Goal: Ask a question

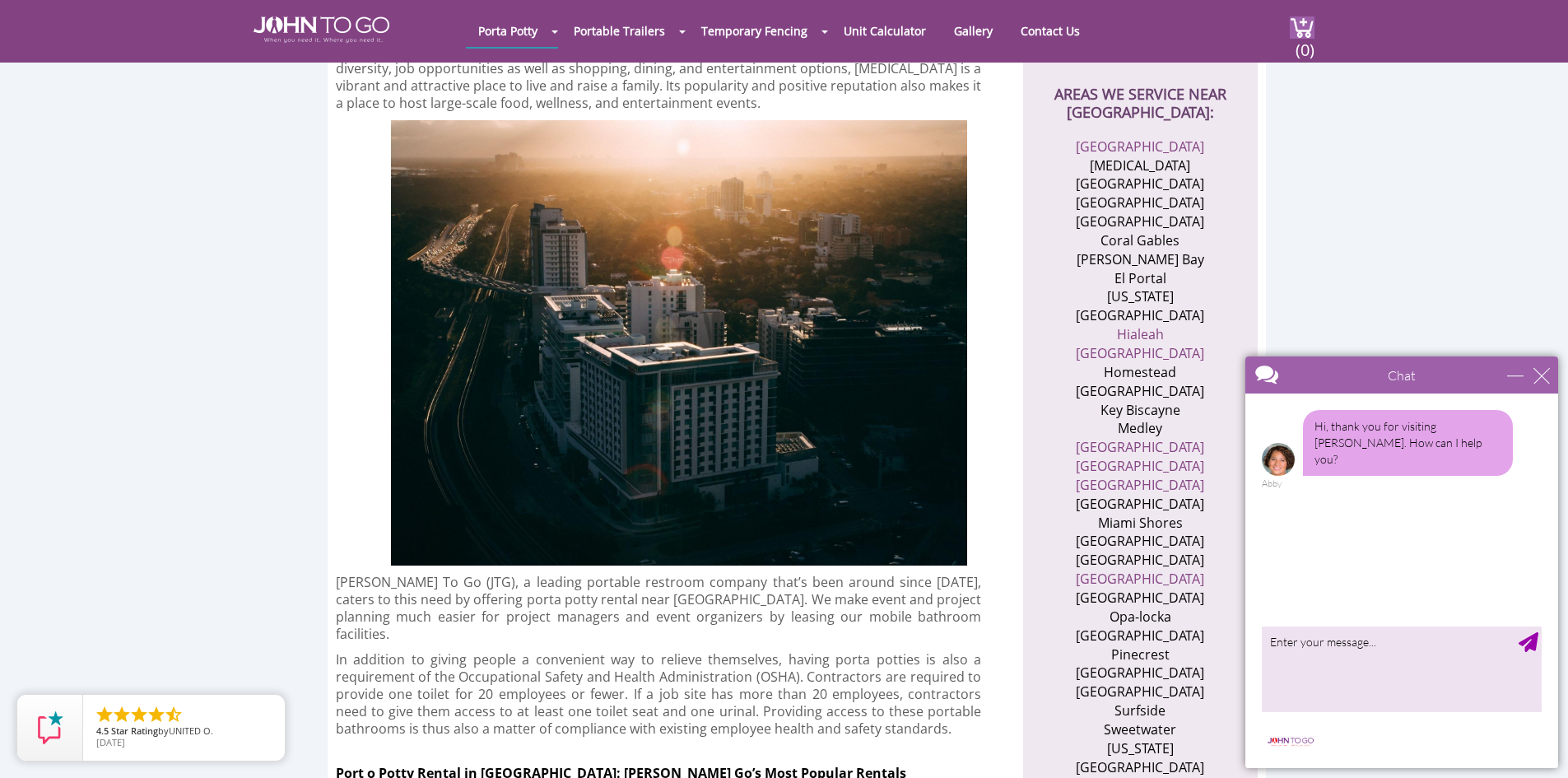
click at [1313, 675] on textarea "type your message" at bounding box center [1401, 668] width 279 height 87
type textarea "Good morning."
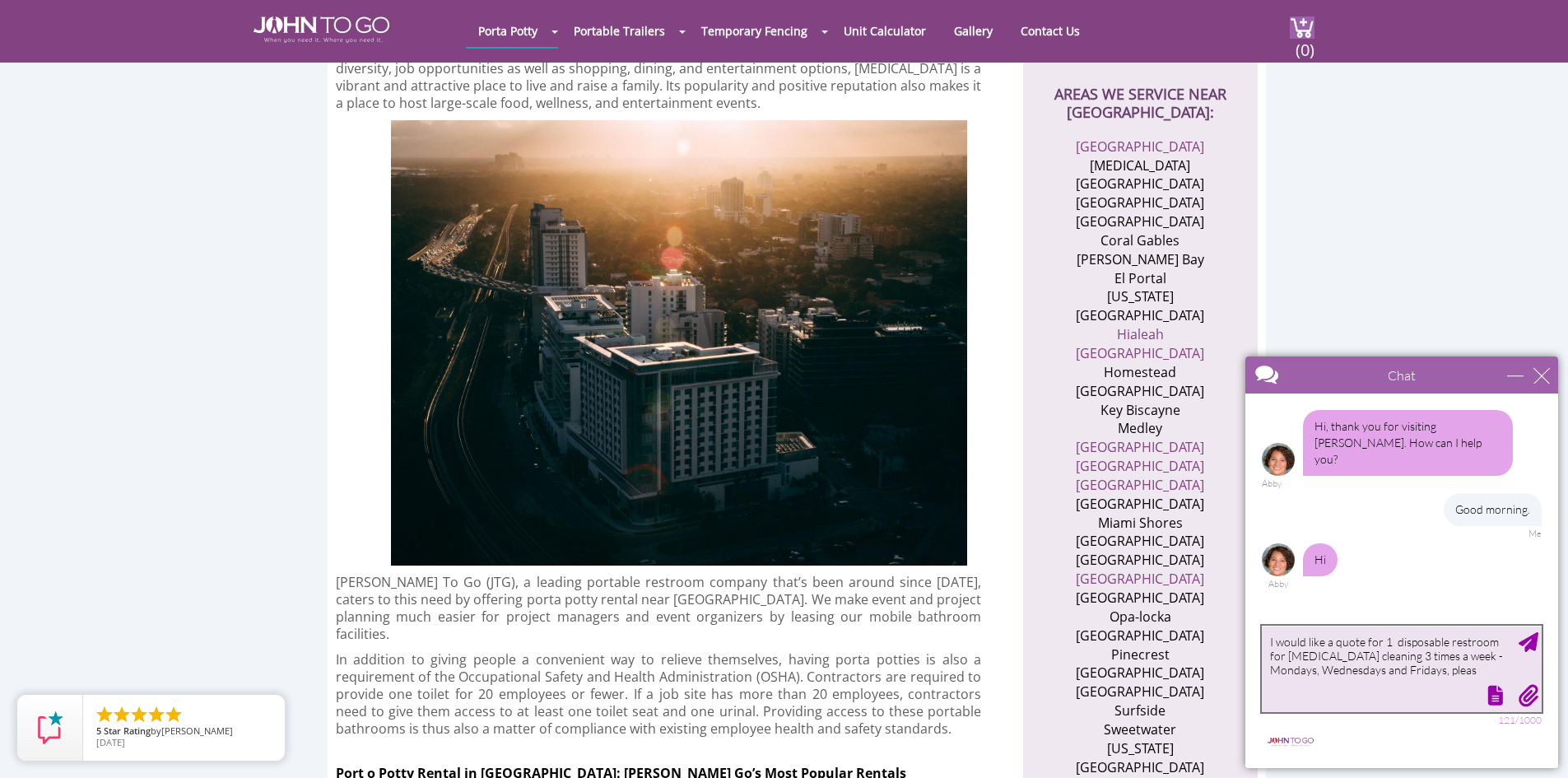
type textarea "I would like a quote for 1 disposable restroom for [MEDICAL_DATA] cleaning 3 ti…"
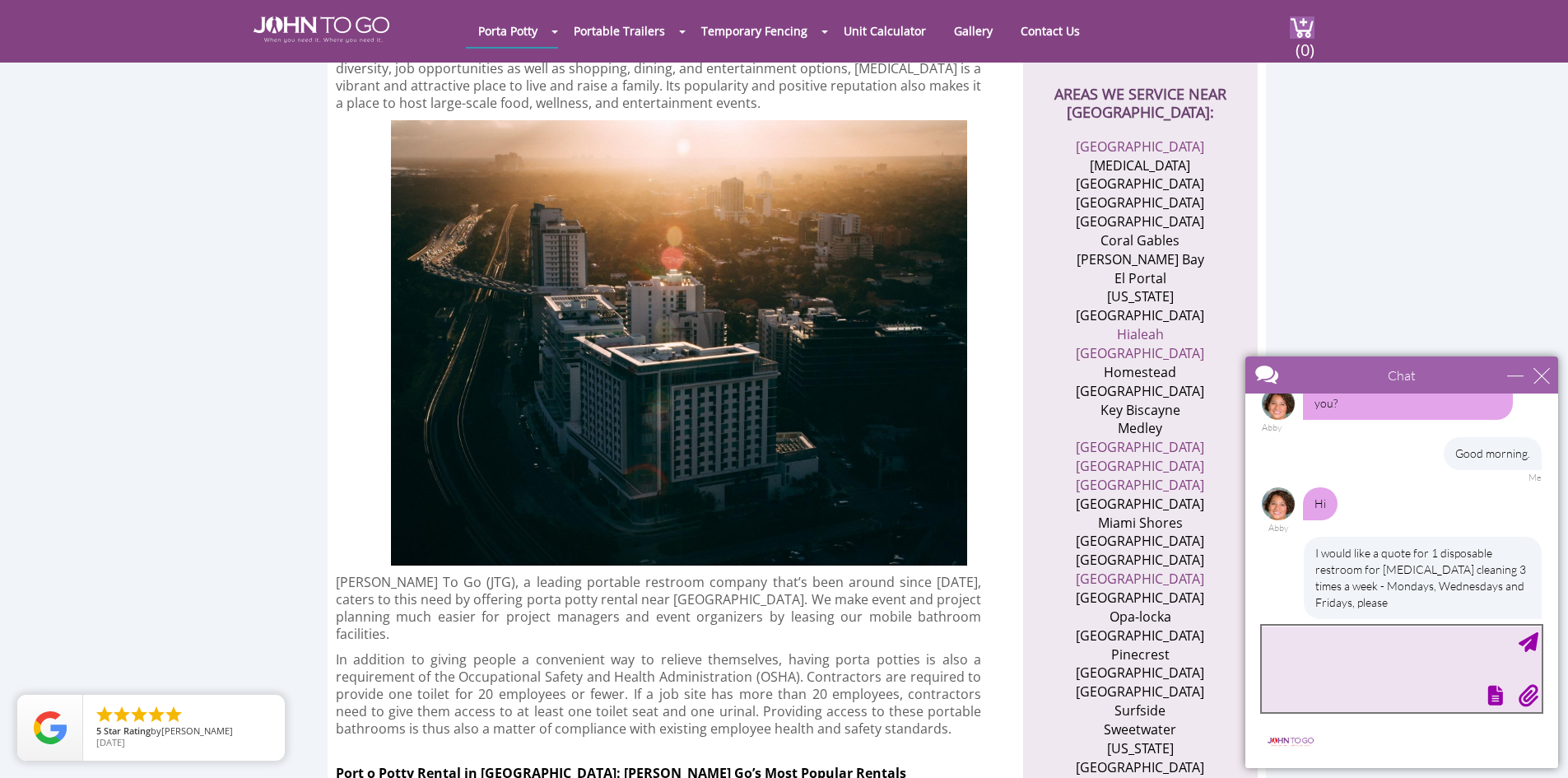
scroll to position [139, 0]
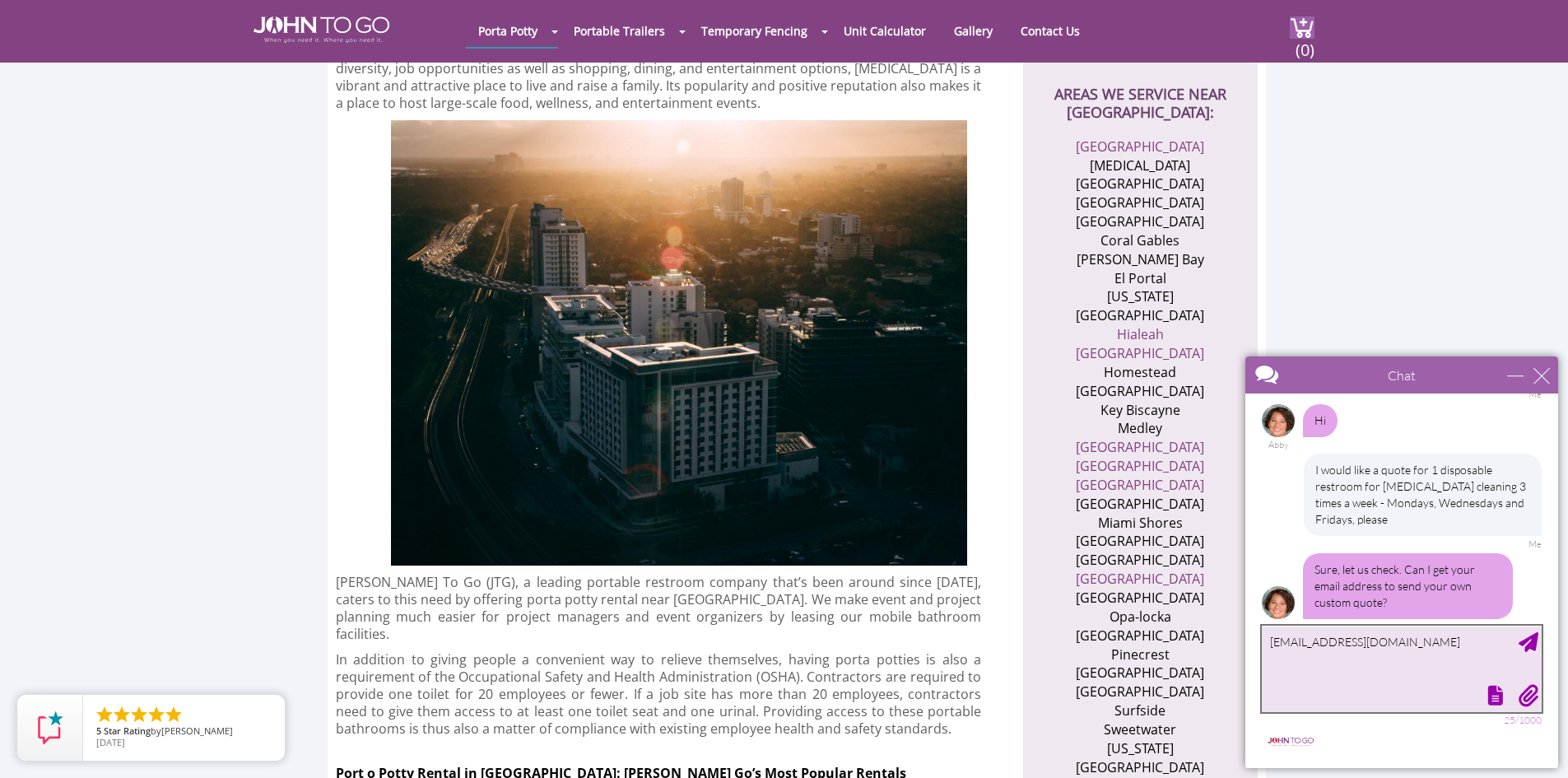
type textarea "[EMAIL_ADDRESS][DOMAIN_NAME]"
click at [1531, 642] on div "Send Message" at bounding box center [1529, 642] width 20 height 20
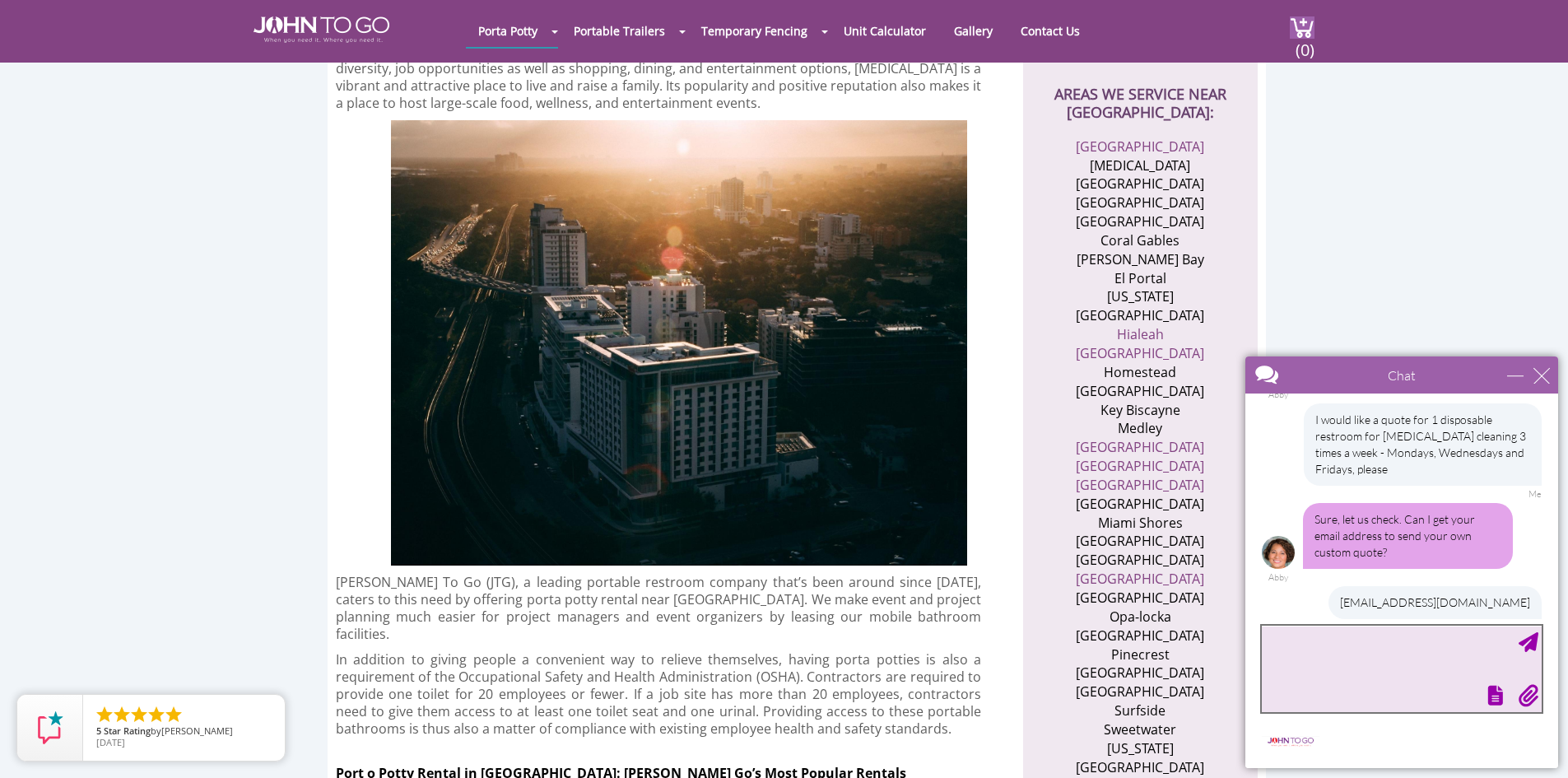
scroll to position [289, 0]
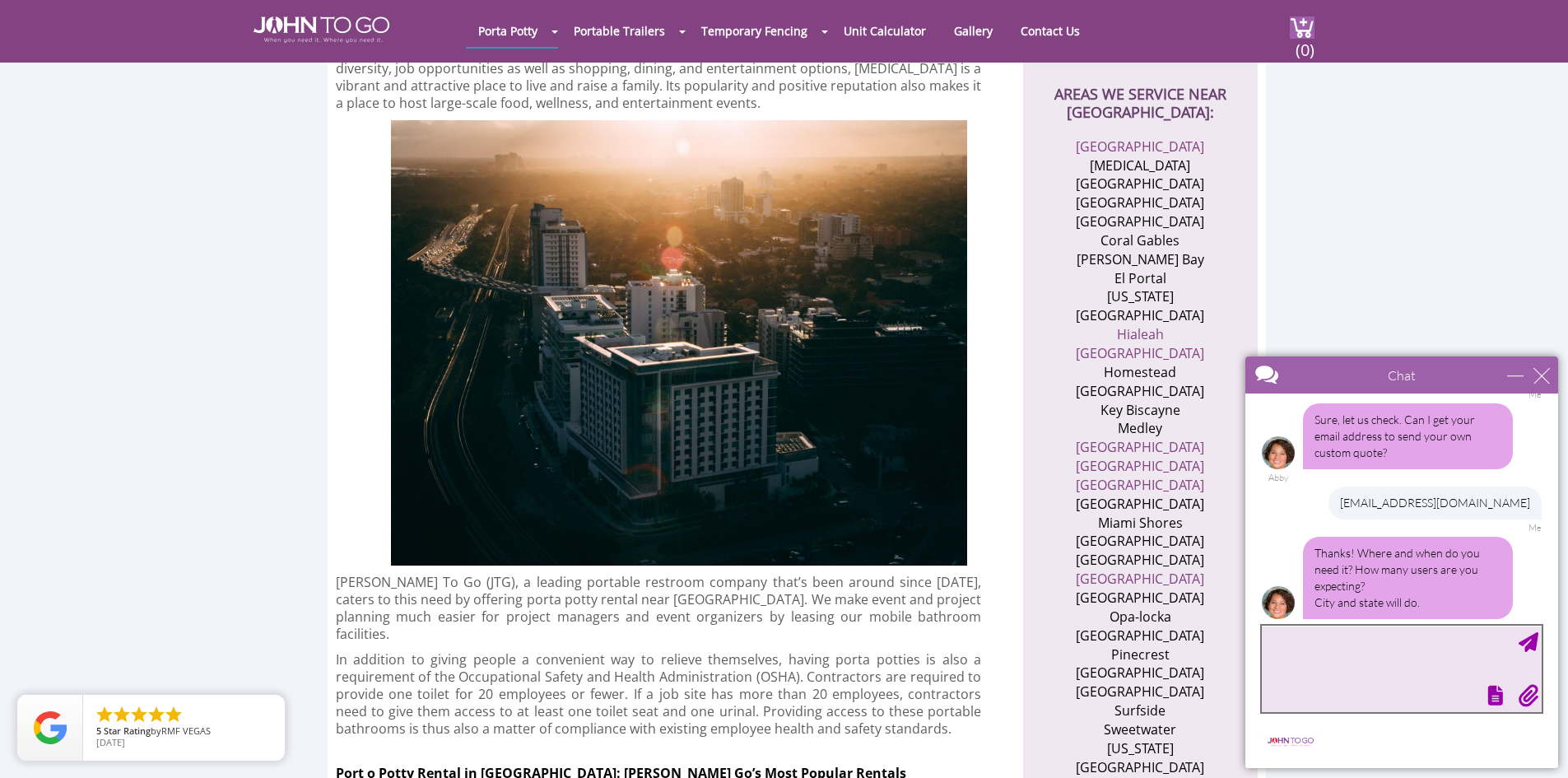
click at [1422, 669] on textarea "type your message" at bounding box center [1401, 668] width 279 height 87
type textarea "[MEDICAL_DATA], [GEOGRAPHIC_DATA]"
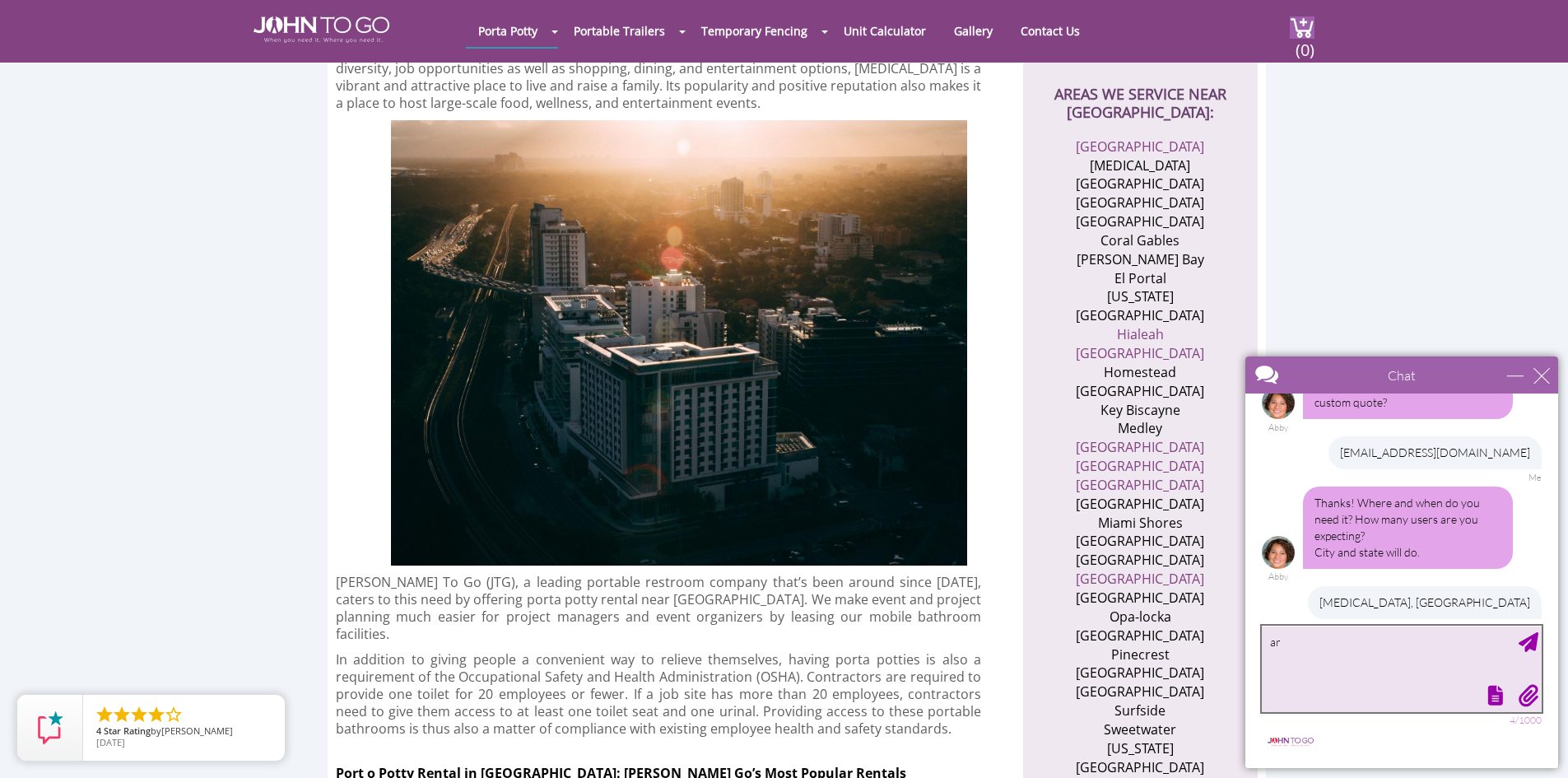
type textarea "a"
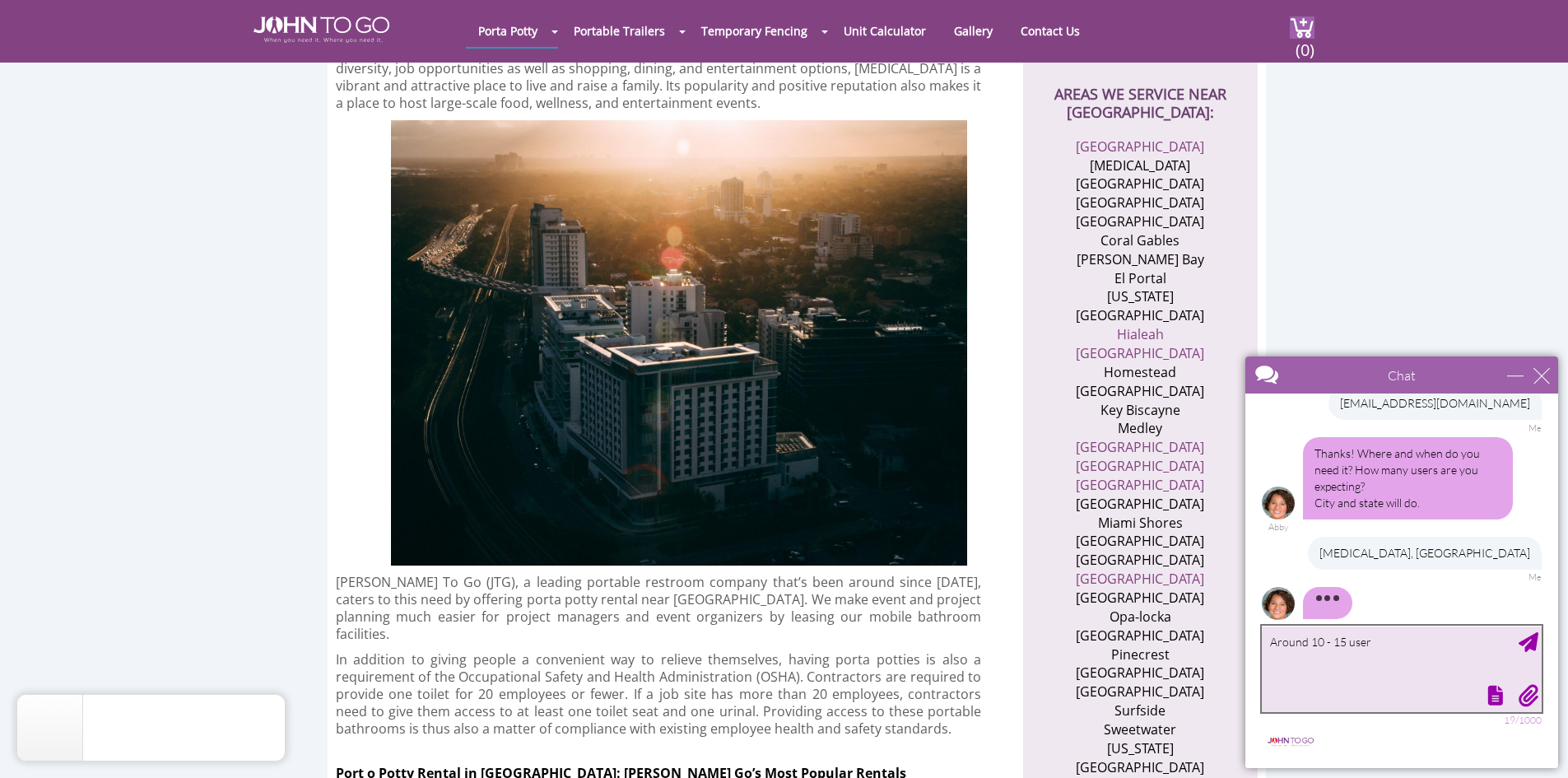
type textarea "Around 10 - 15 users"
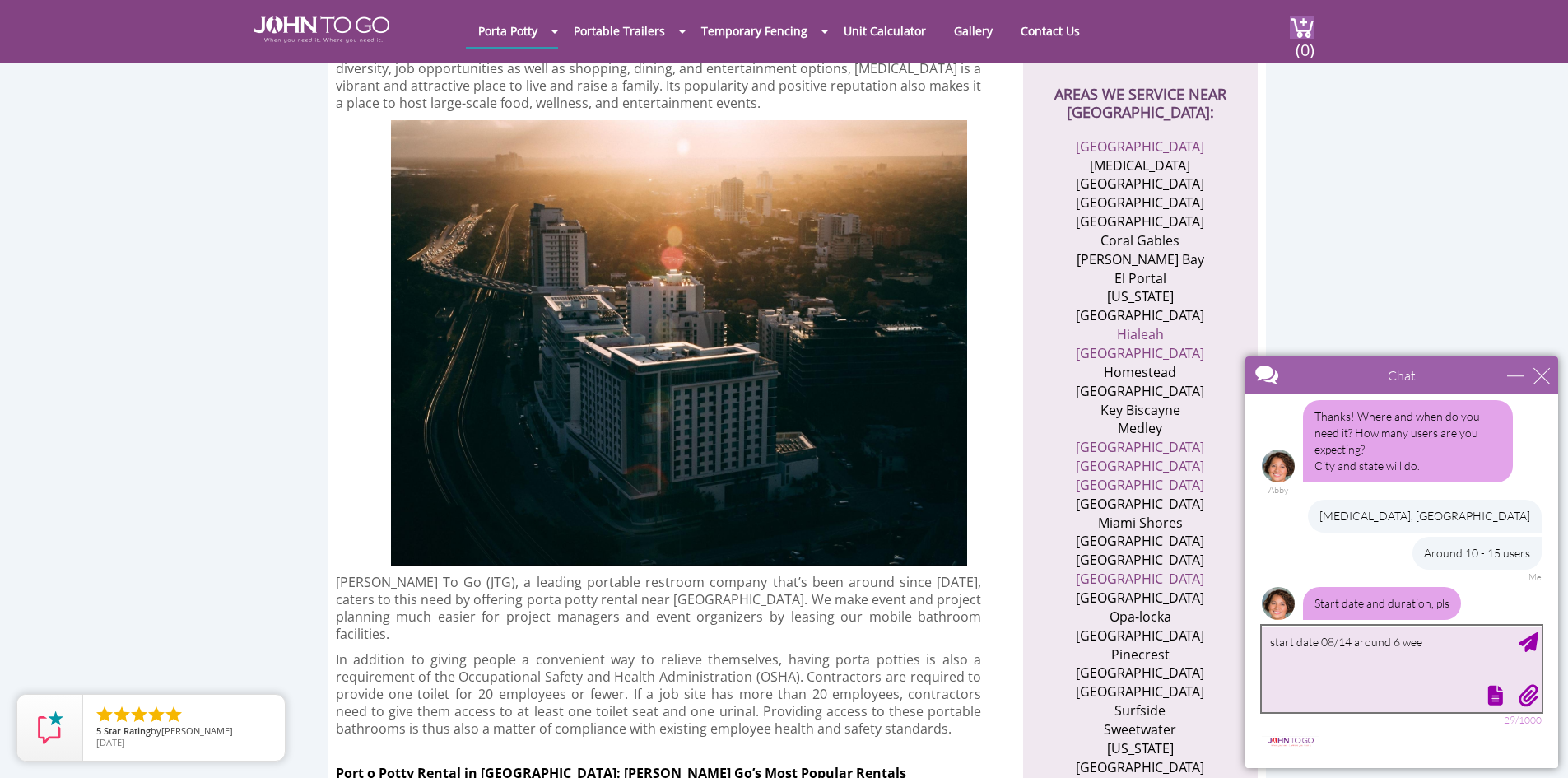
scroll to position [476, 0]
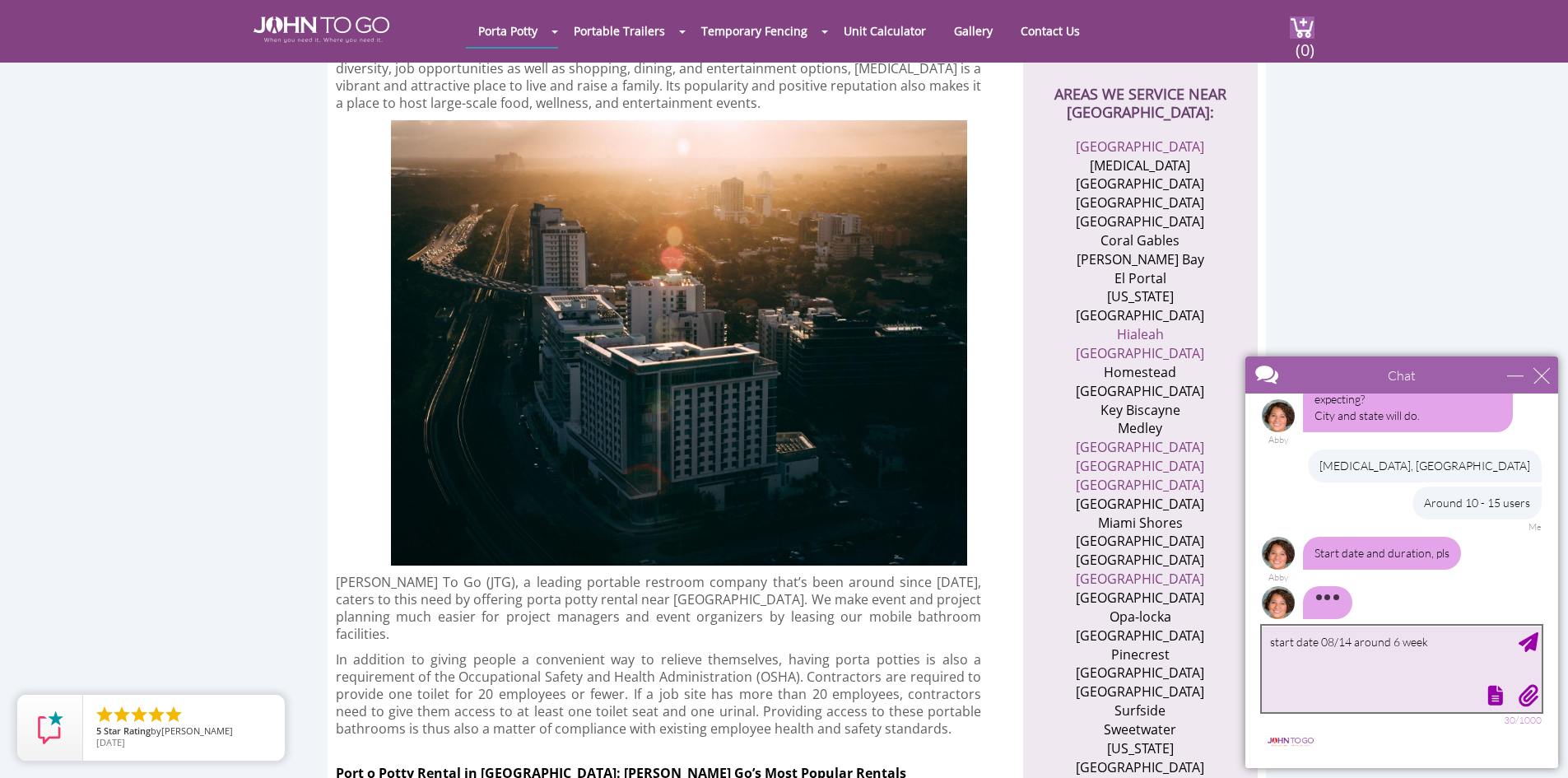
type textarea "start date 08/14 around 6 weeks"
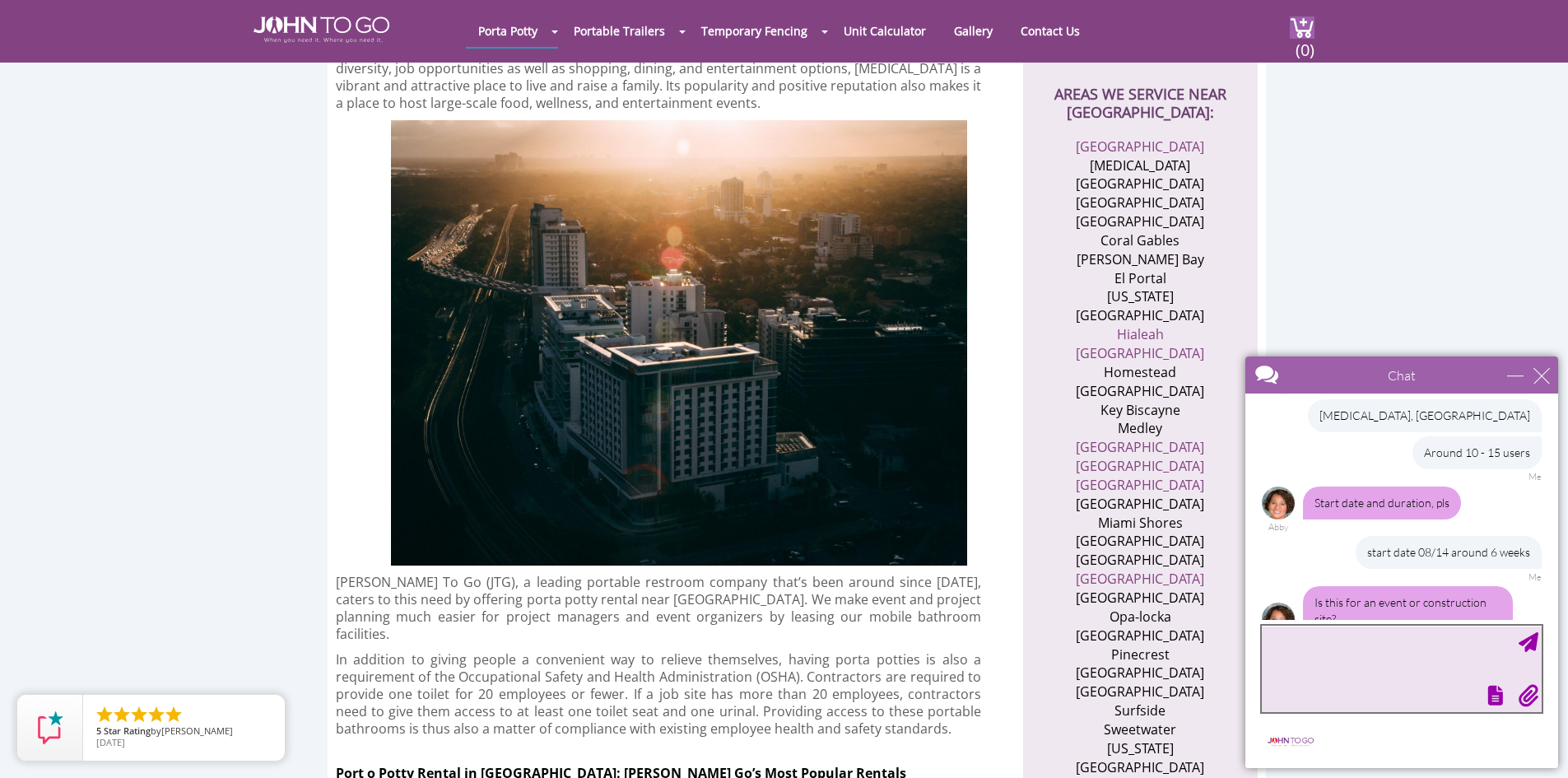
scroll to position [542, 0]
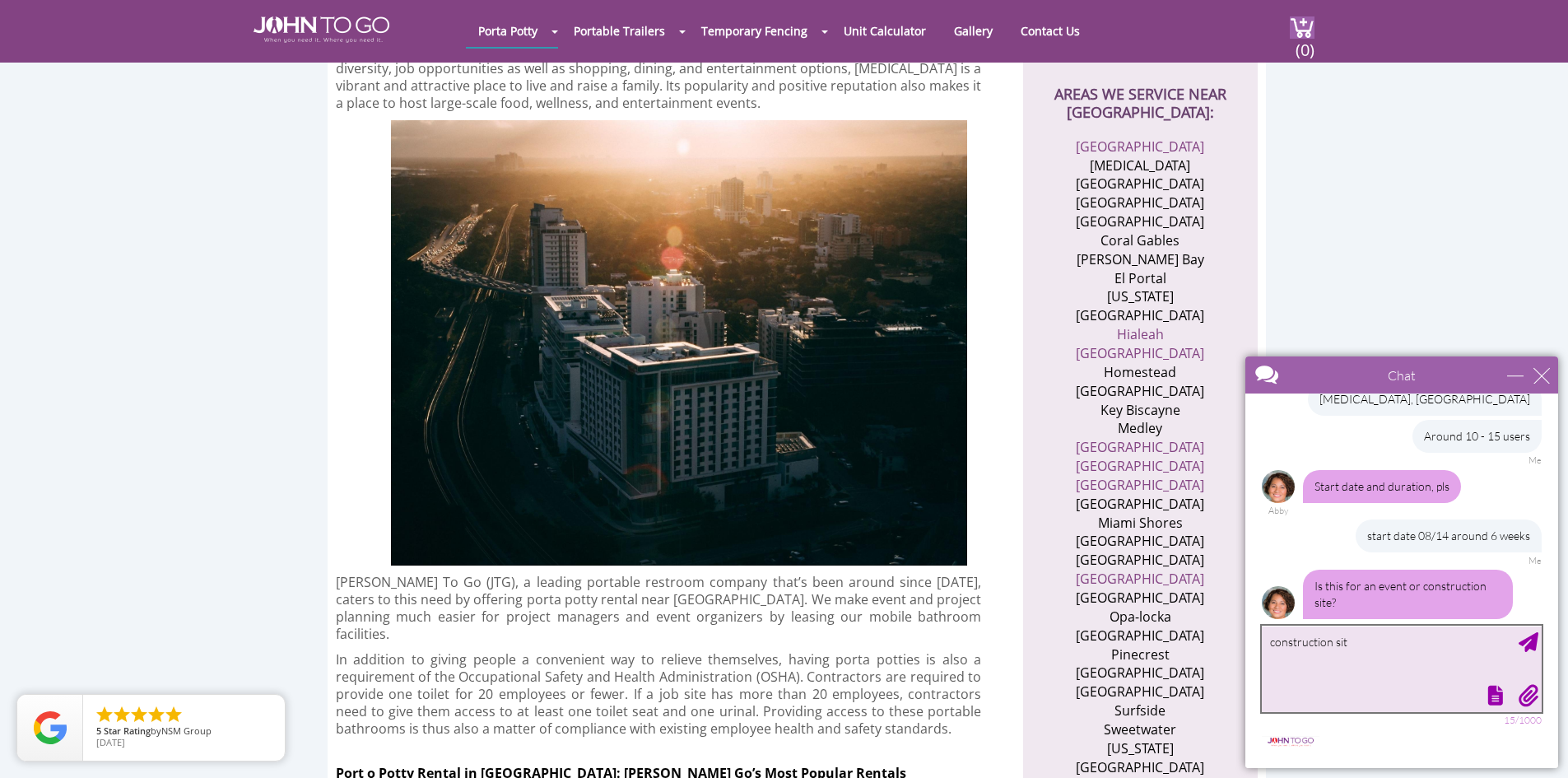
type textarea "construction site"
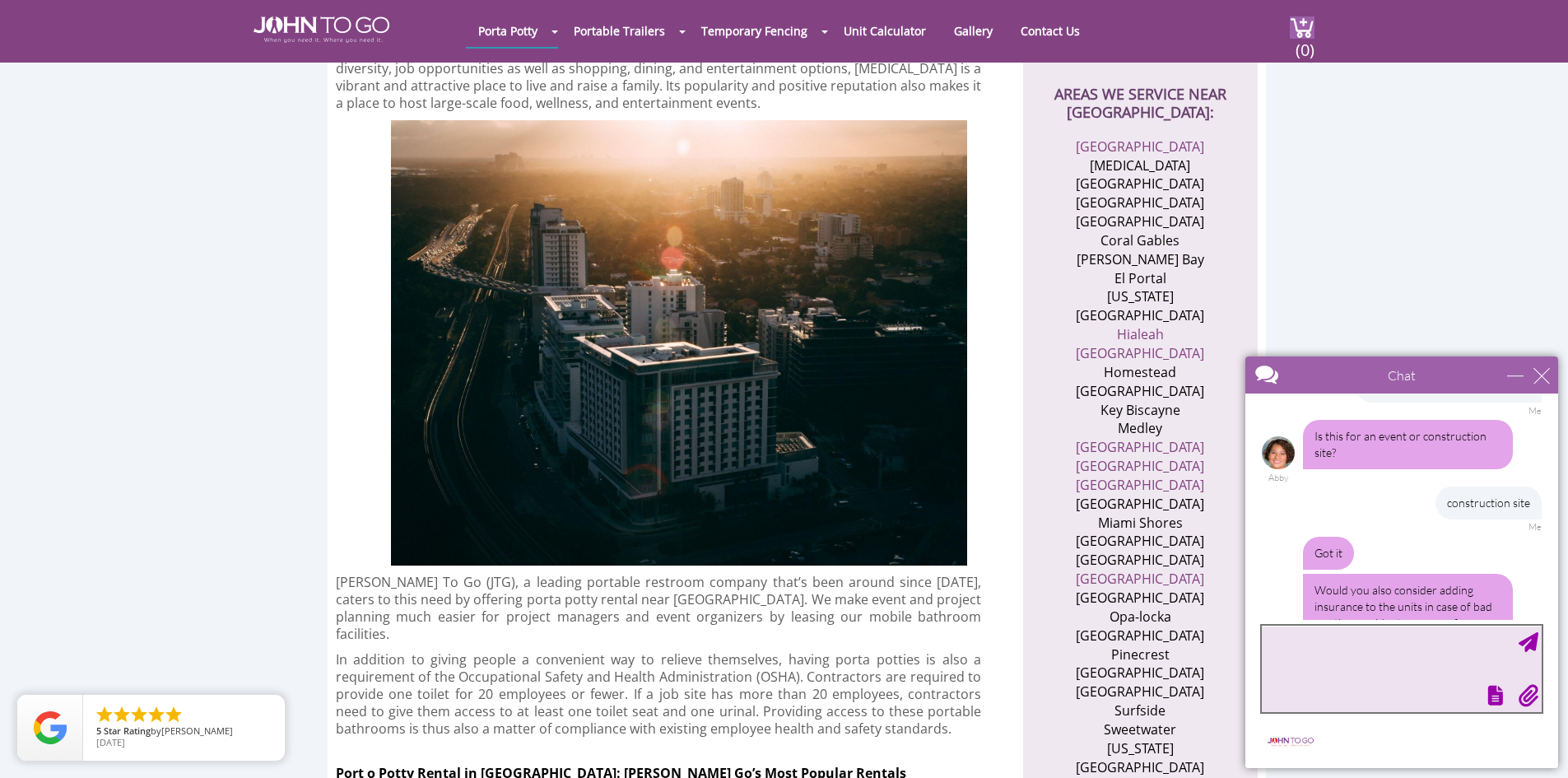
scroll to position [730, 0]
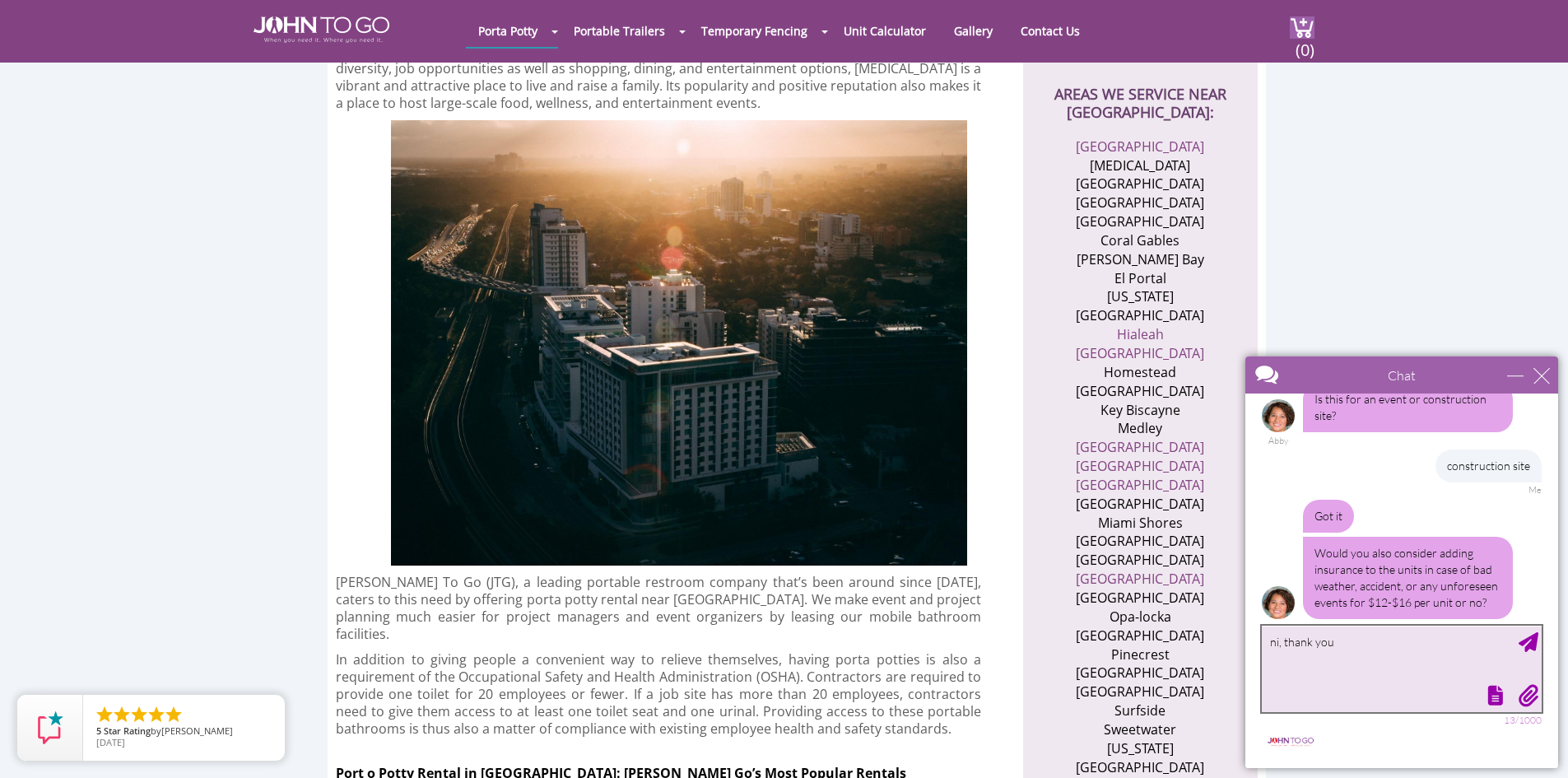
drag, startPoint x: 1280, startPoint y: 641, endPoint x: 1246, endPoint y: 635, distance: 34.5
click at [1246, 635] on main "Chat Email [EMAIL_ADDRESS][DOMAIN_NAME] Your Question * Email * [EMAIL_ADDRESS]…" at bounding box center [1402, 562] width 313 height 412
type textarea "No, thank you"
click at [1530, 640] on div "Send Message" at bounding box center [1529, 642] width 20 height 20
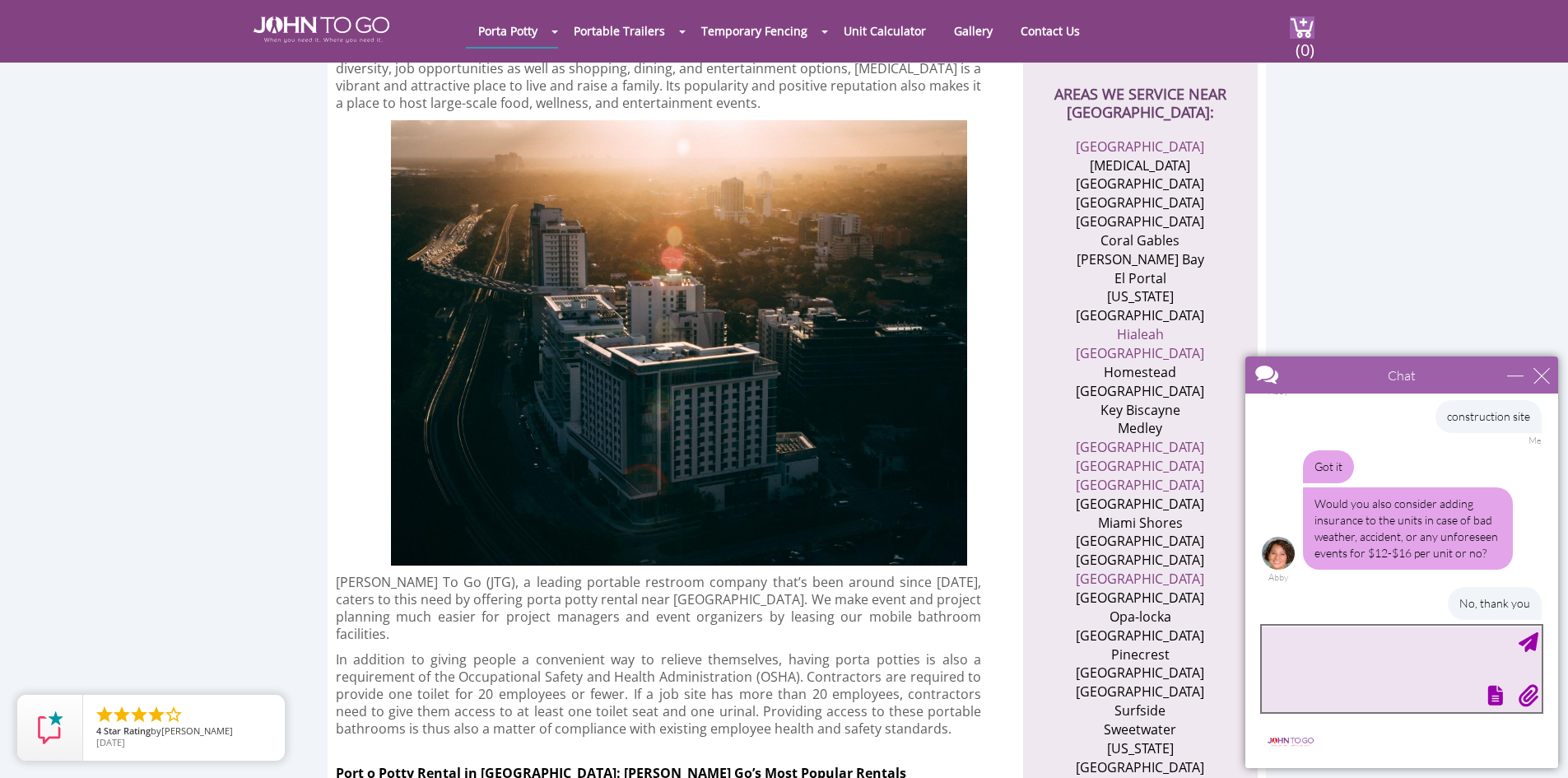
scroll to position [878, 0]
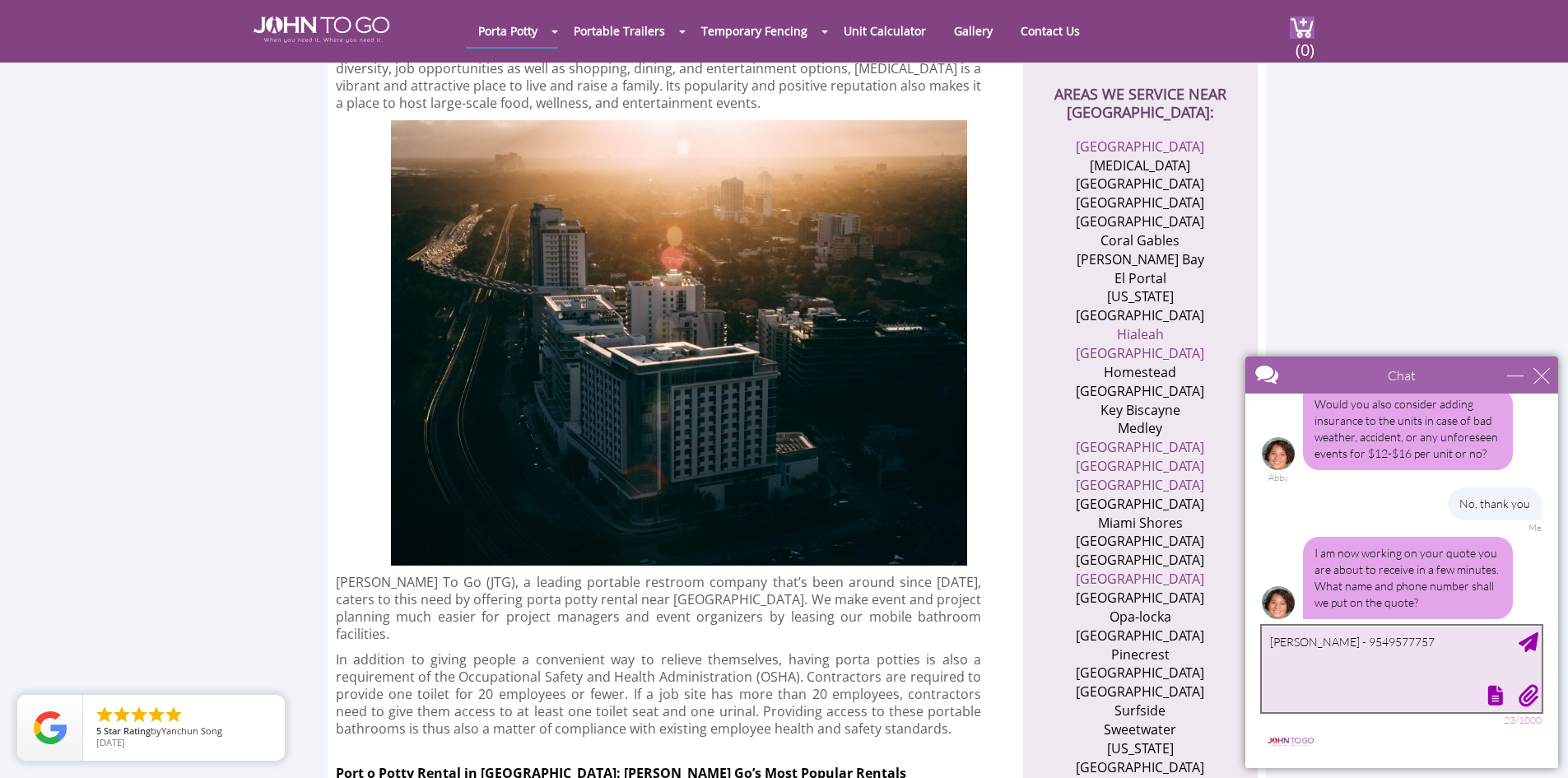
drag, startPoint x: 1352, startPoint y: 640, endPoint x: 1377, endPoint y: 640, distance: 25.0
click at [1377, 640] on textarea "[PERSON_NAME] - 9549577757" at bounding box center [1401, 668] width 279 height 87
type textarea "[PERSON_NAME] - 9549577757"
click at [1529, 643] on div "Send Message" at bounding box center [1529, 642] width 20 height 20
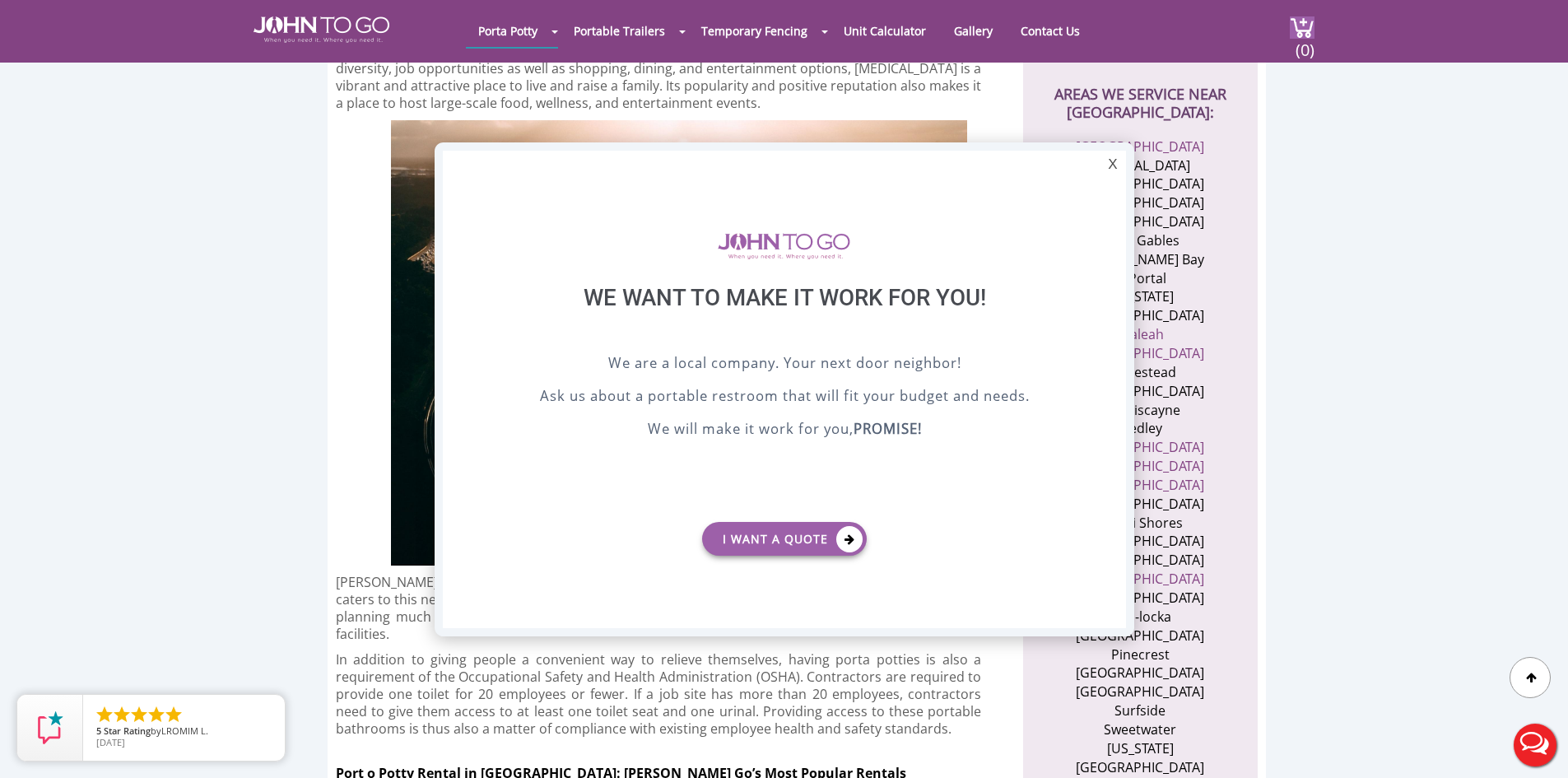
scroll to position [0, 0]
click at [1547, 741] on button "Live Chat" at bounding box center [1535, 745] width 66 height 66
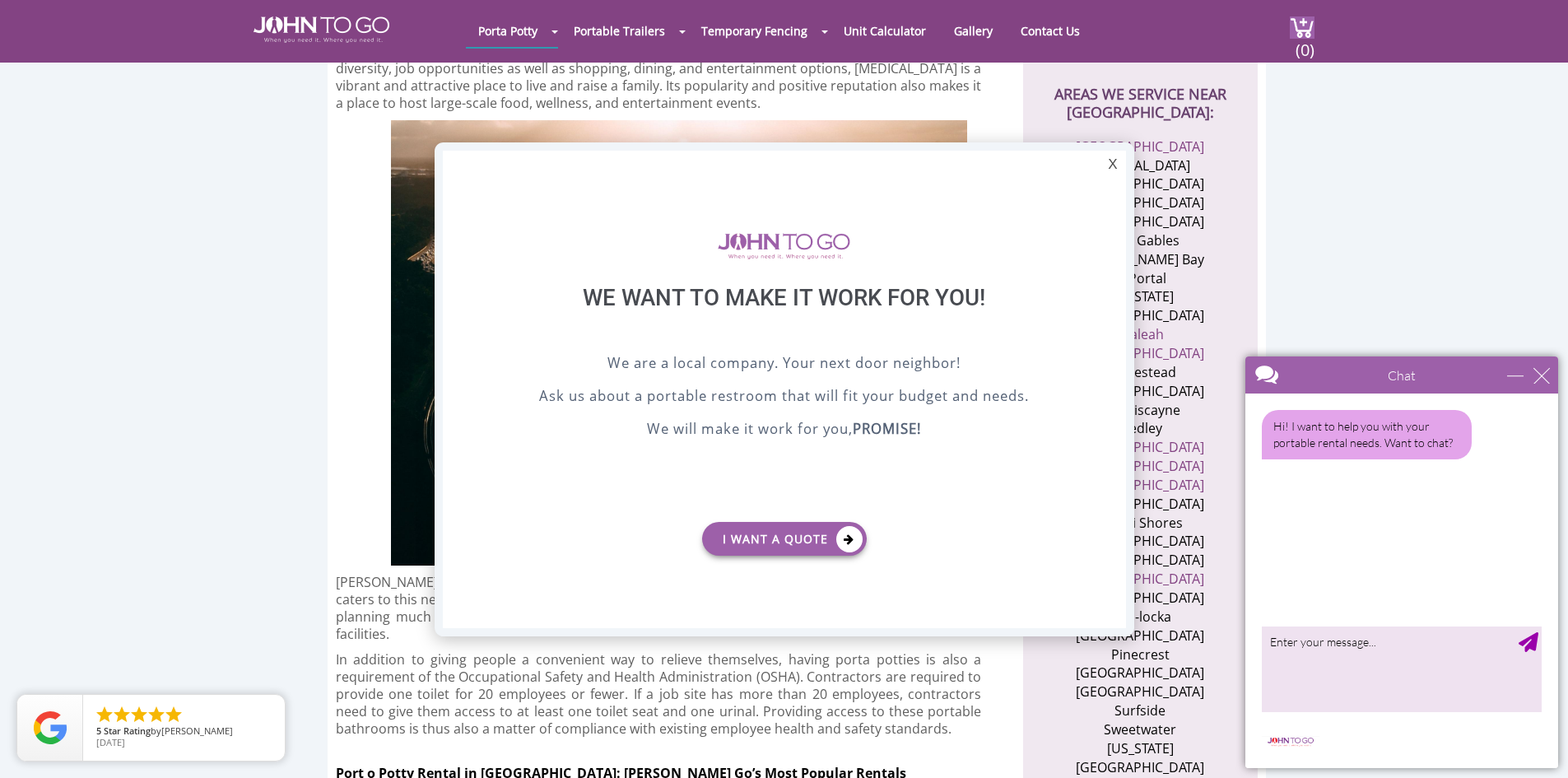
click at [1355, 663] on textarea "type your message" at bounding box center [1401, 668] width 279 height 87
type textarea "hi"
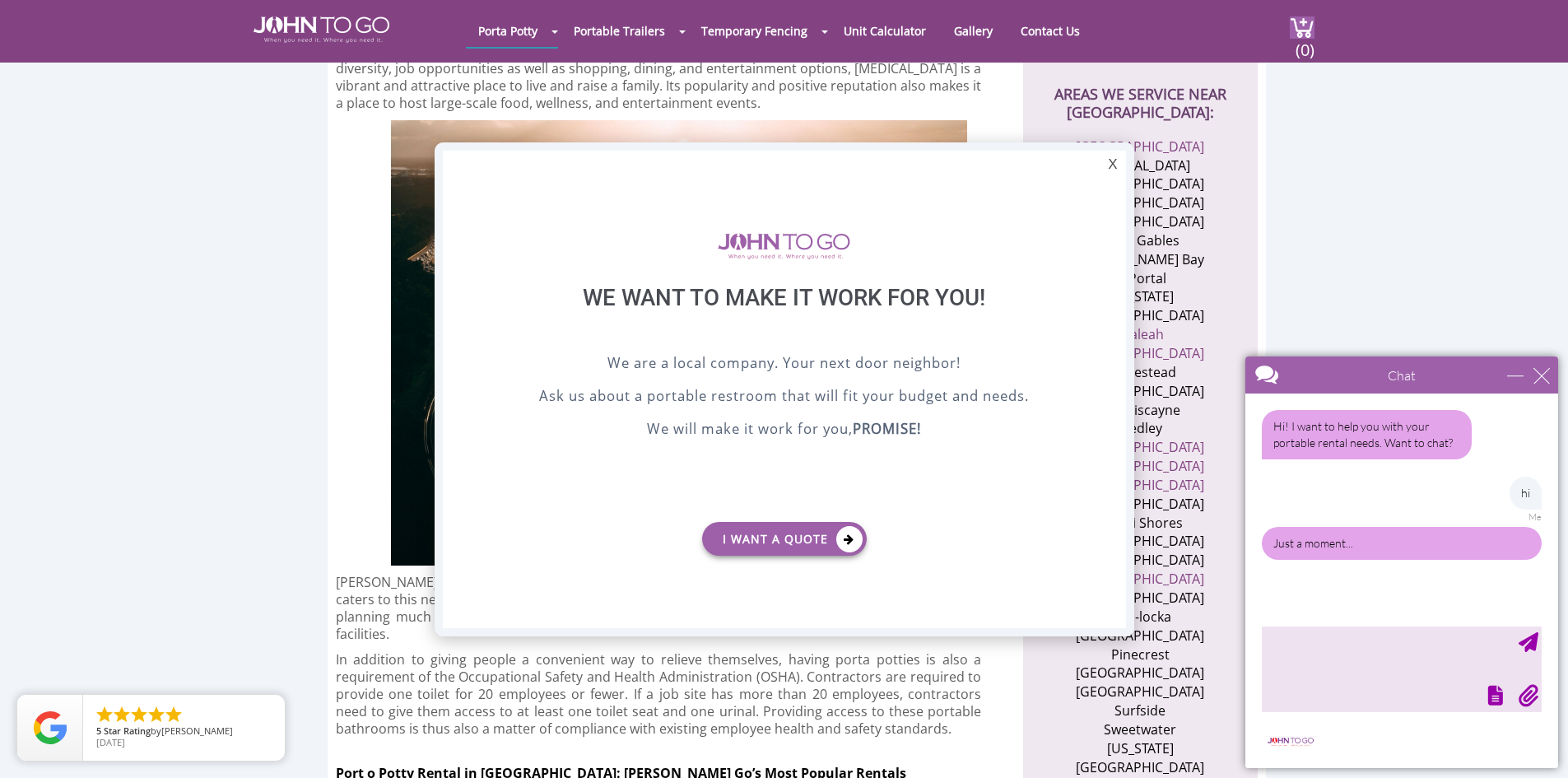
click at [1320, 656] on textarea "type your message" at bounding box center [1401, 668] width 279 height 87
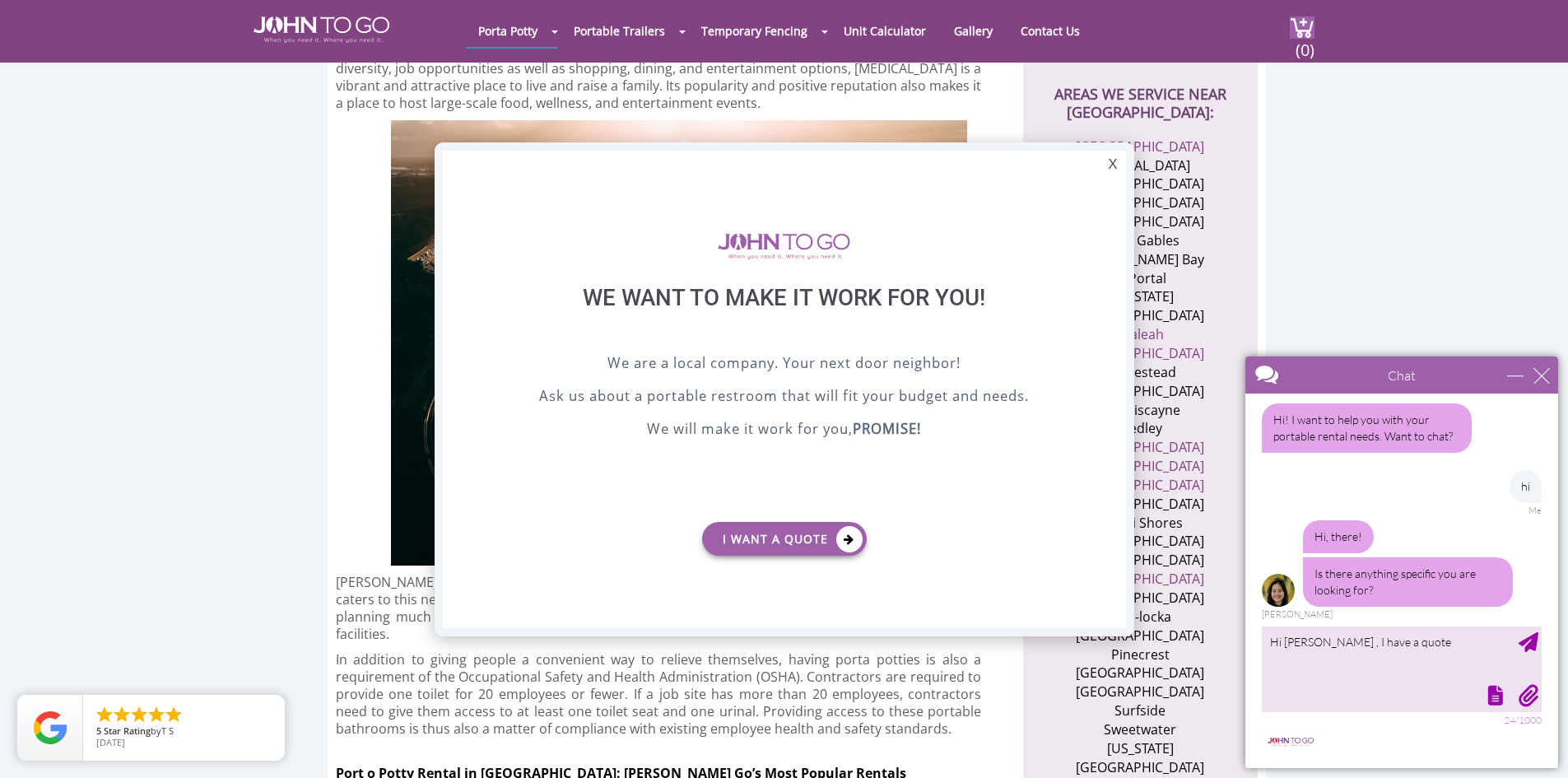
scroll to position [10, 0]
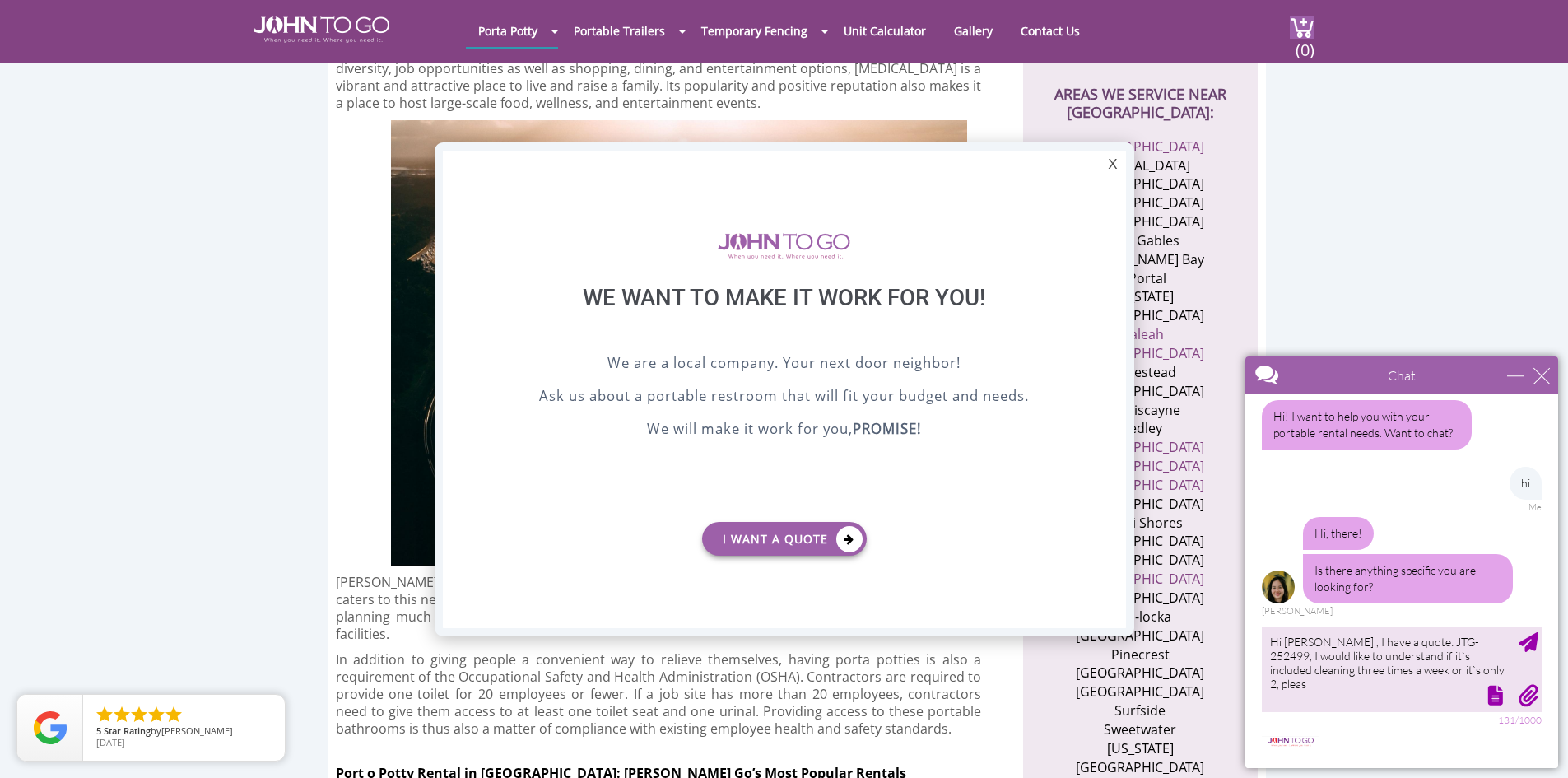
type textarea "Hi [PERSON_NAME] , I have a quote: JTG-252499, I would like to understand if it…"
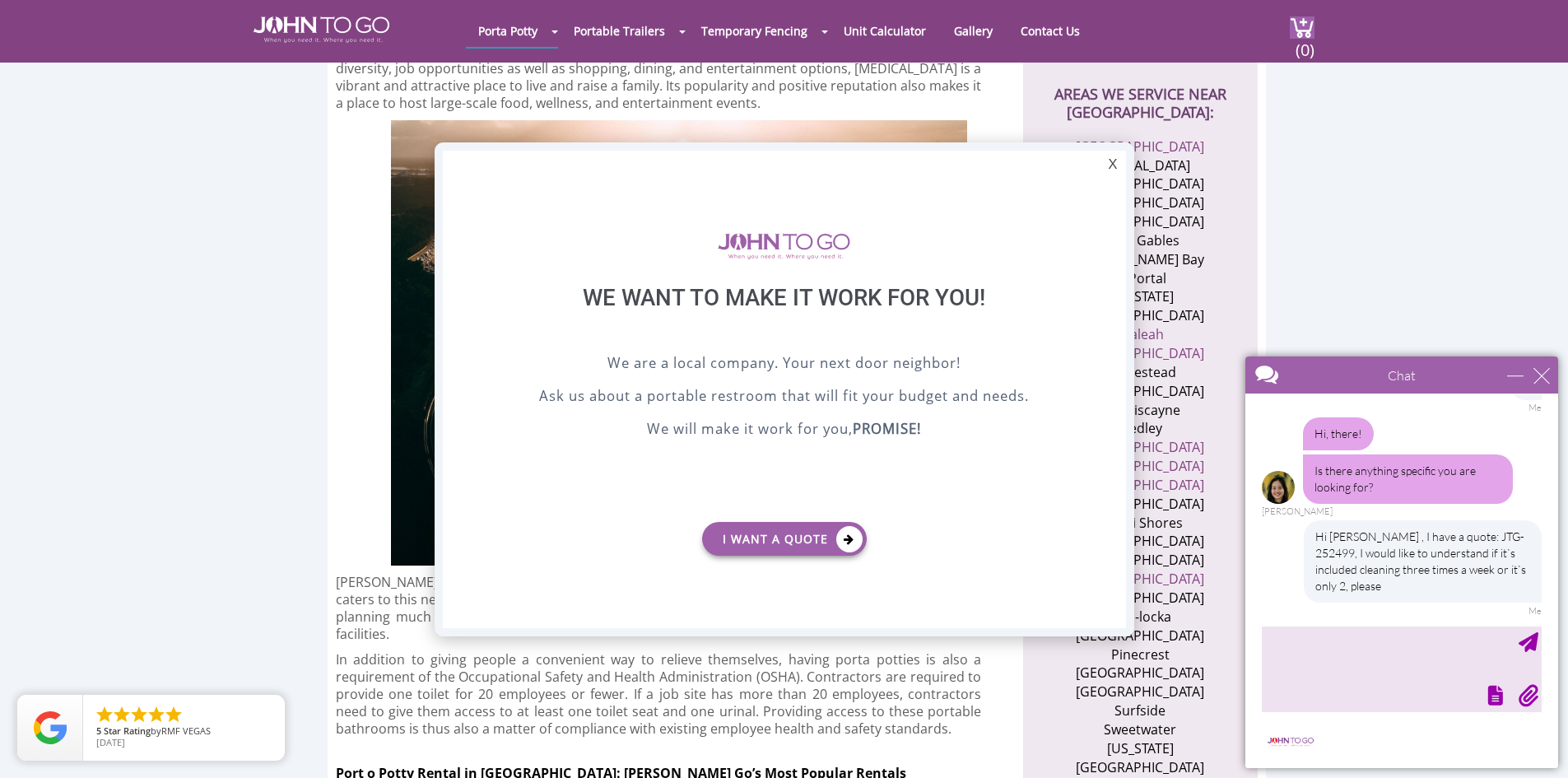
scroll to position [160, 0]
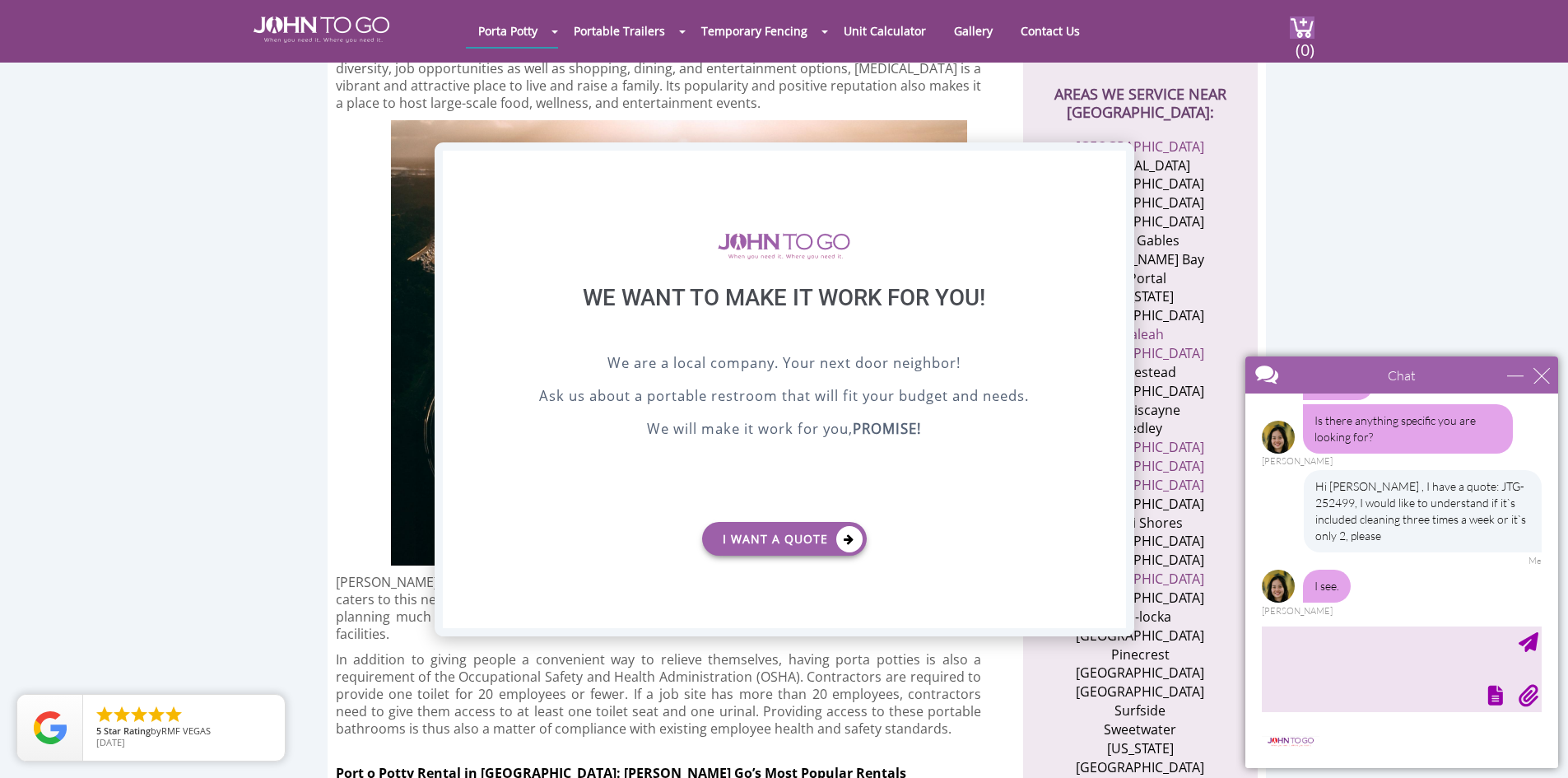
click at [1112, 163] on div "X" at bounding box center [1112, 164] width 26 height 28
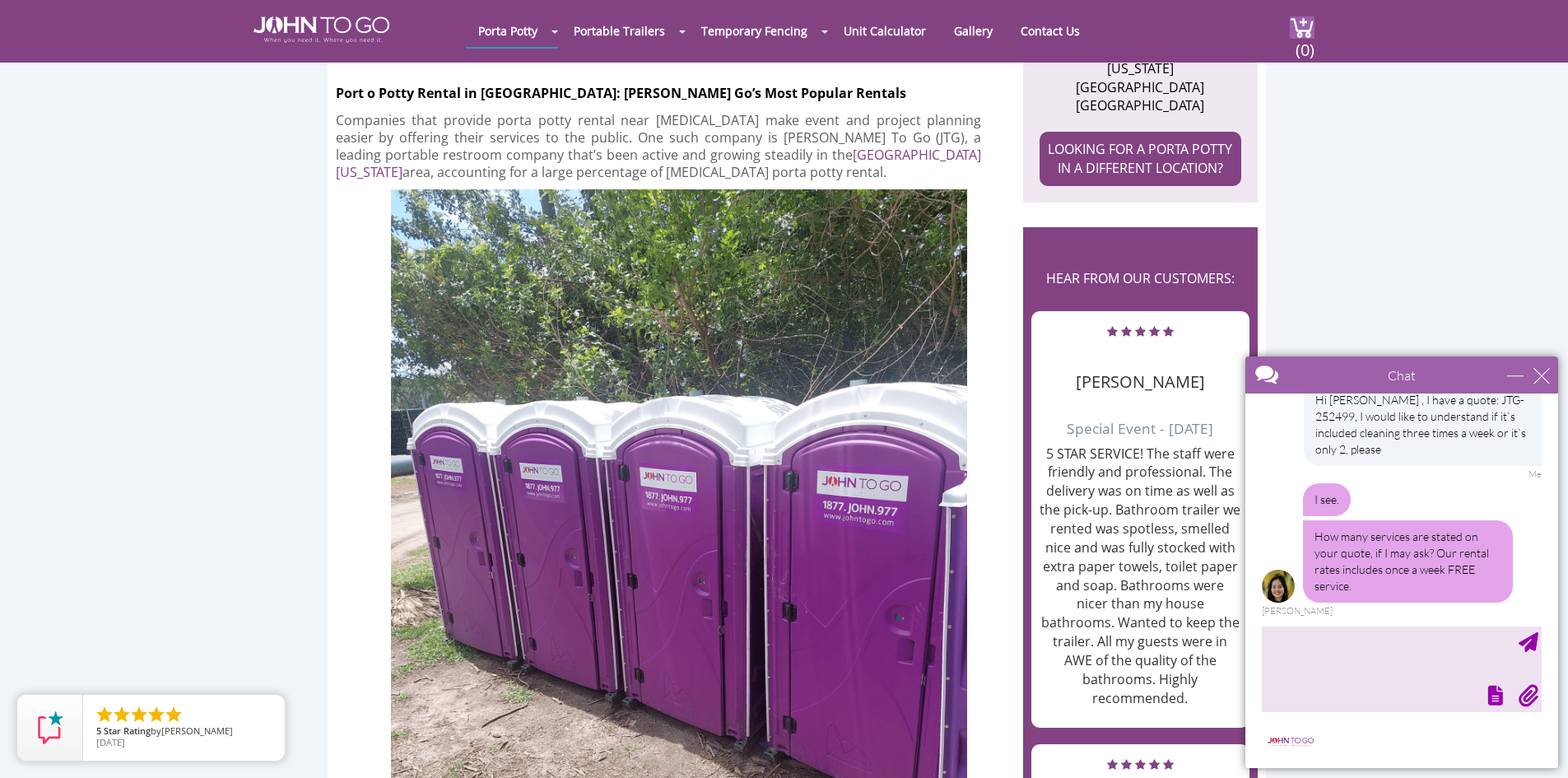
scroll to position [1928, 0]
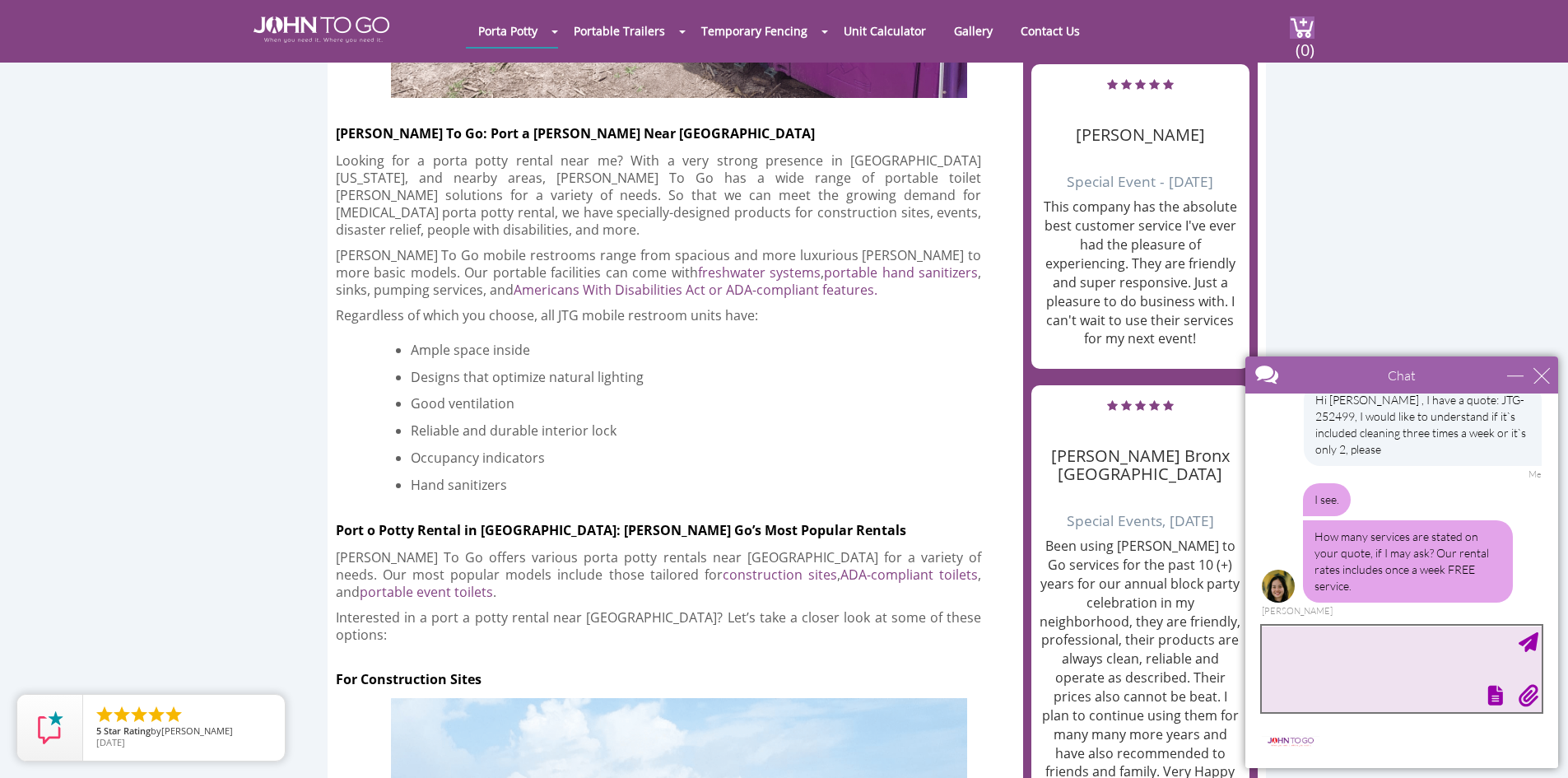
click at [1311, 670] on textarea "type your message" at bounding box center [1401, 668] width 279 height 87
type textarea "It`s 1 portable restroom cleaning 3 times a week - Mondays, Wednesdays and Frid…"
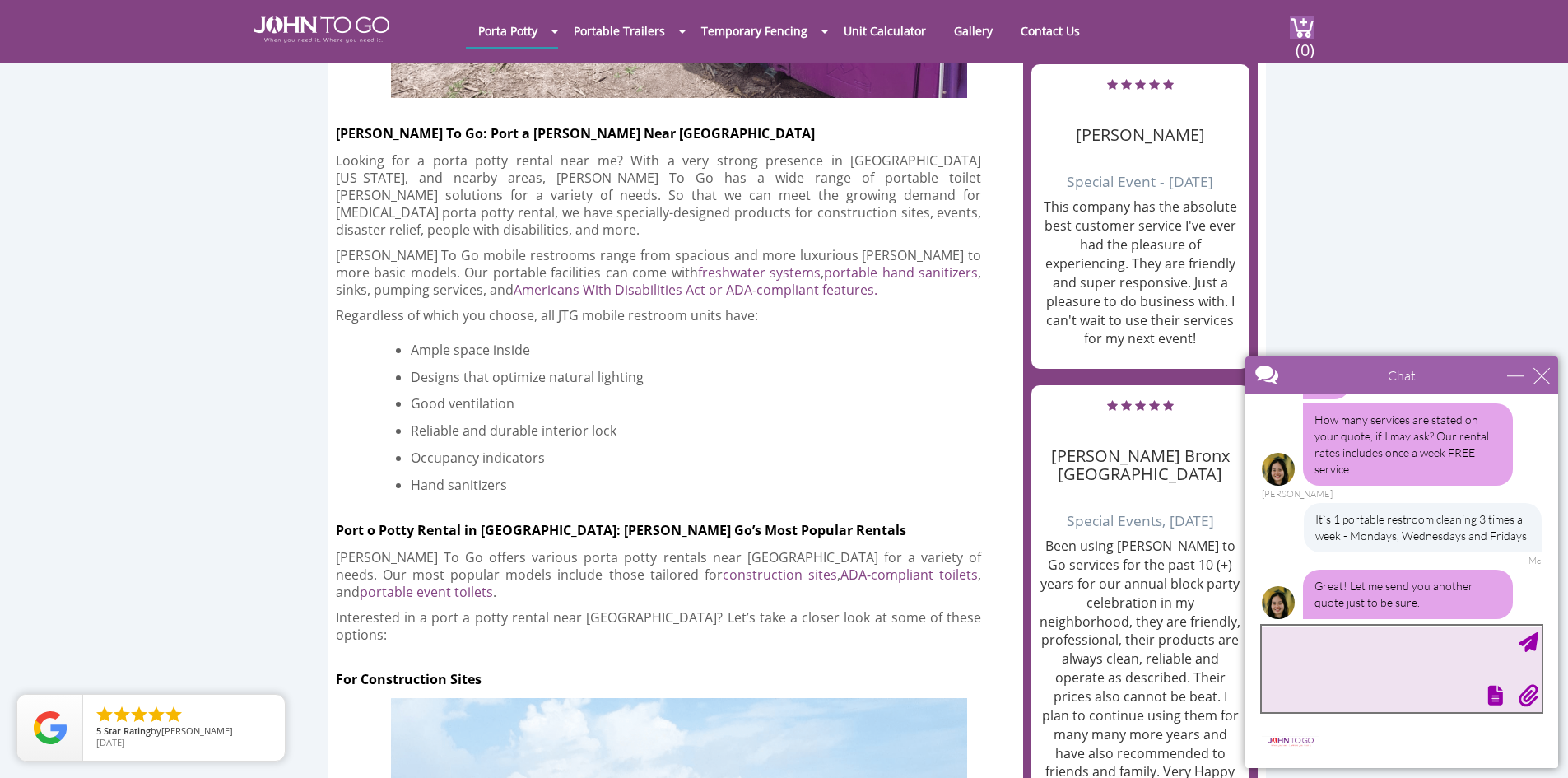
scroll to position [380, 0]
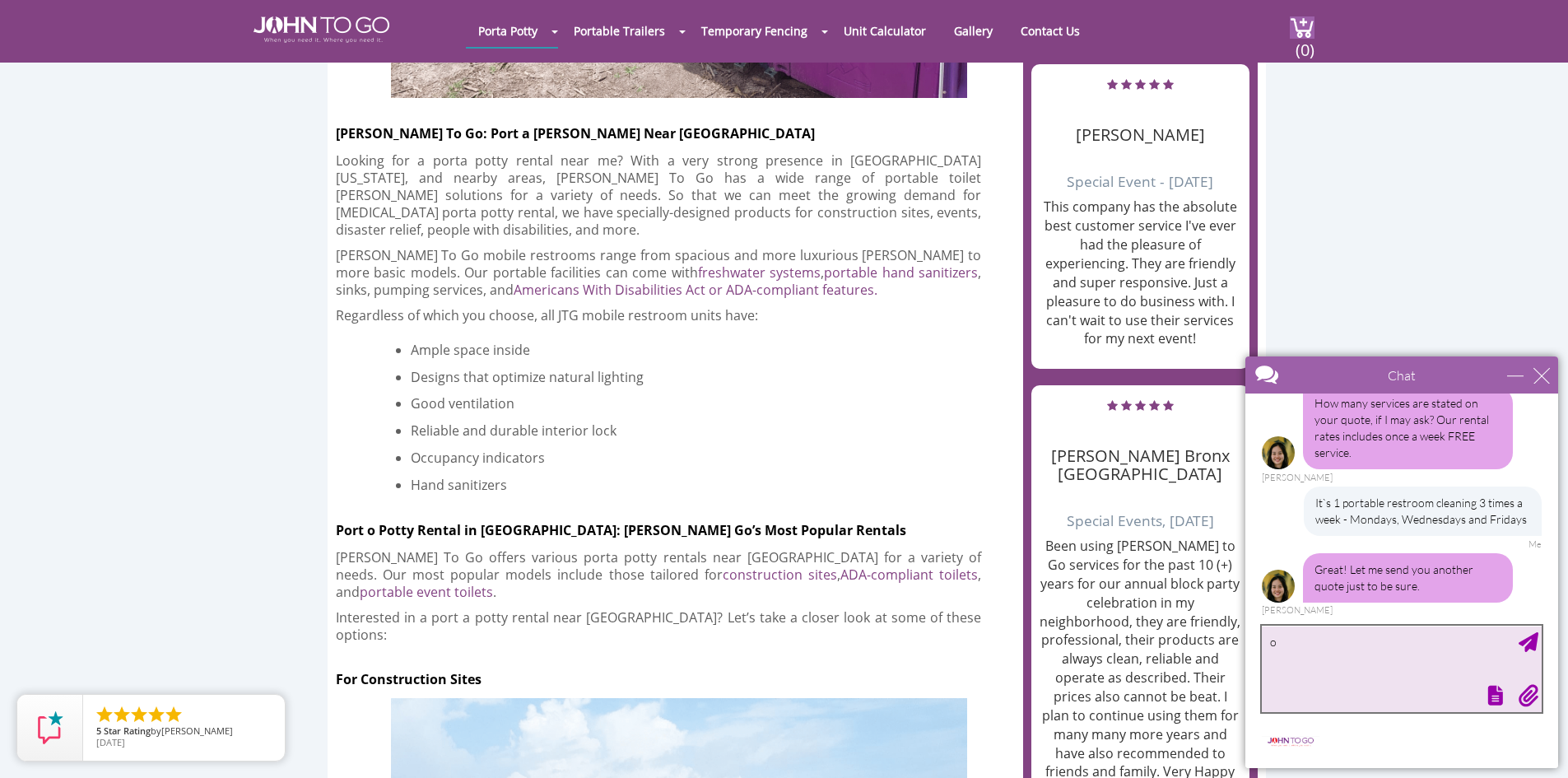
type textarea "ok"
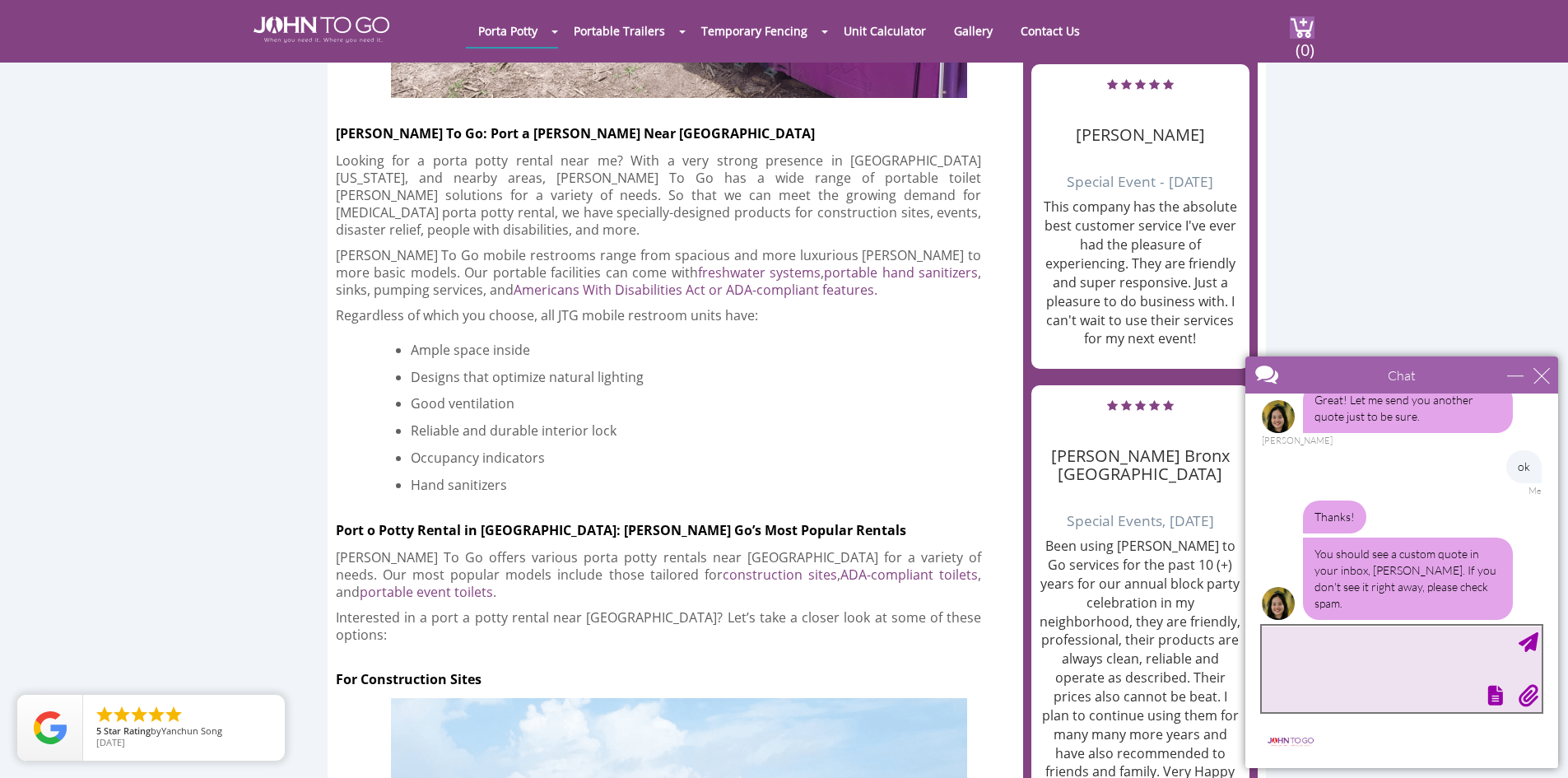
scroll to position [599, 0]
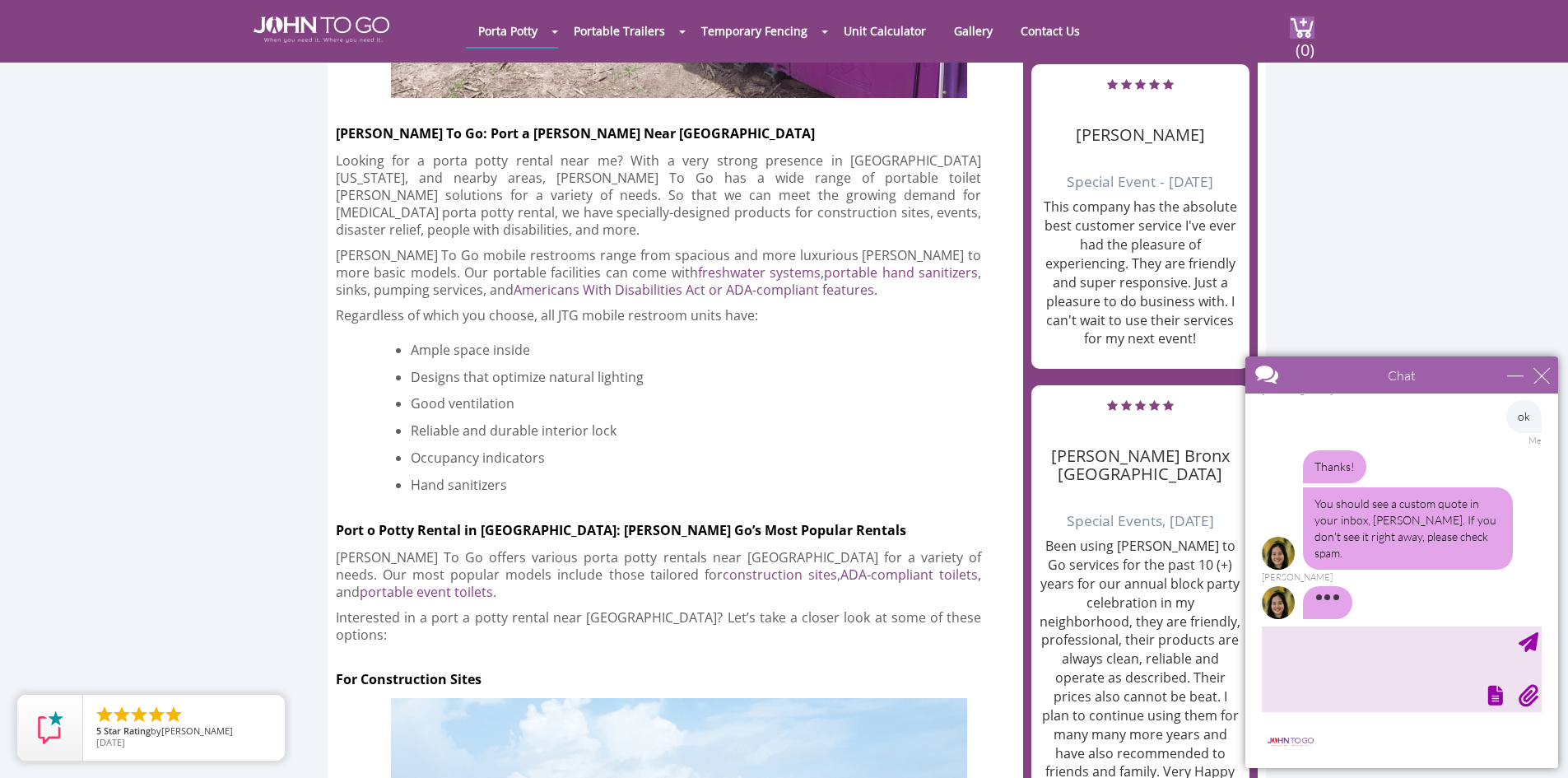
click at [1347, 685] on div at bounding box center [1399, 694] width 283 height 23
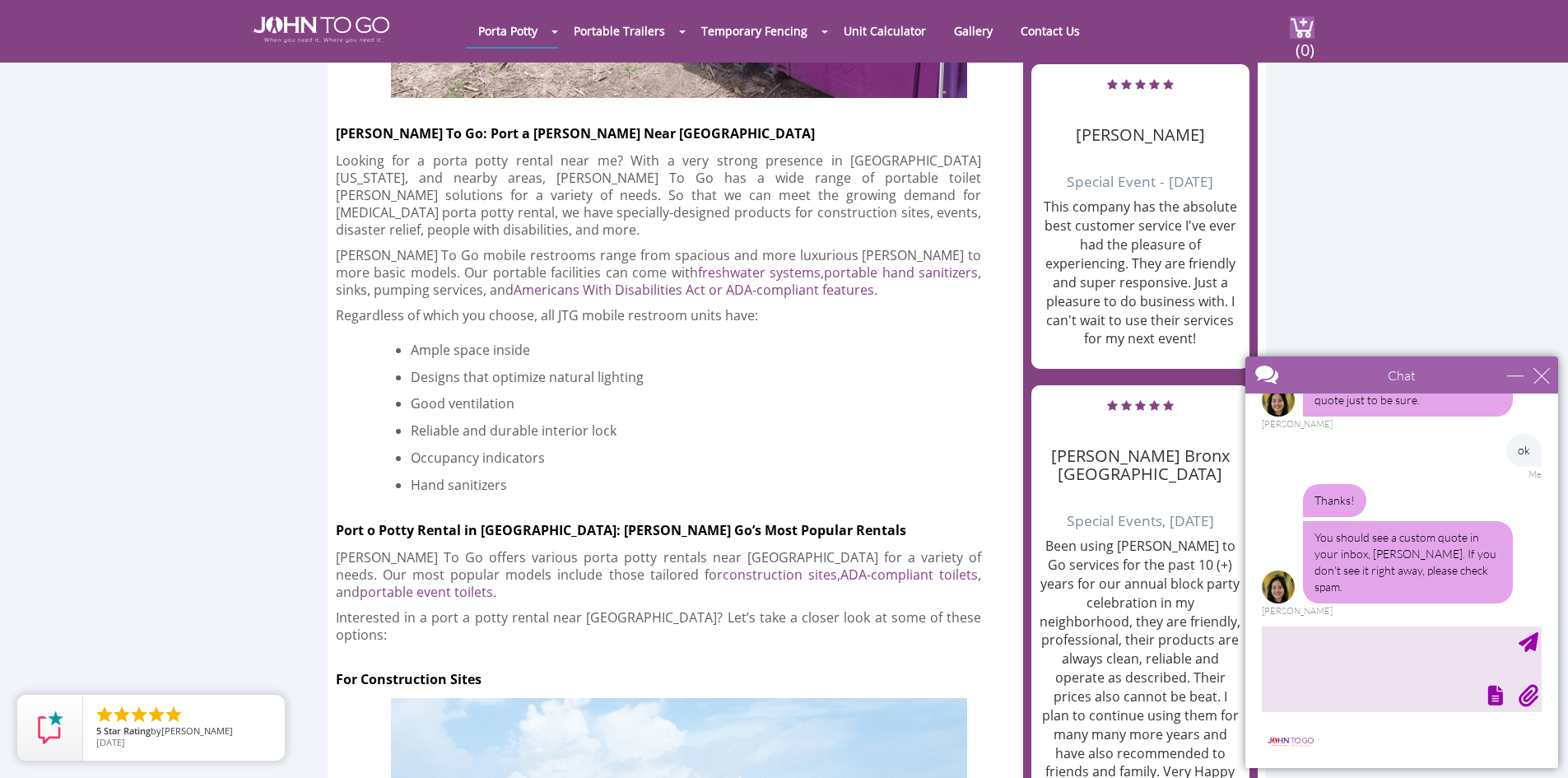
scroll to position [549, 0]
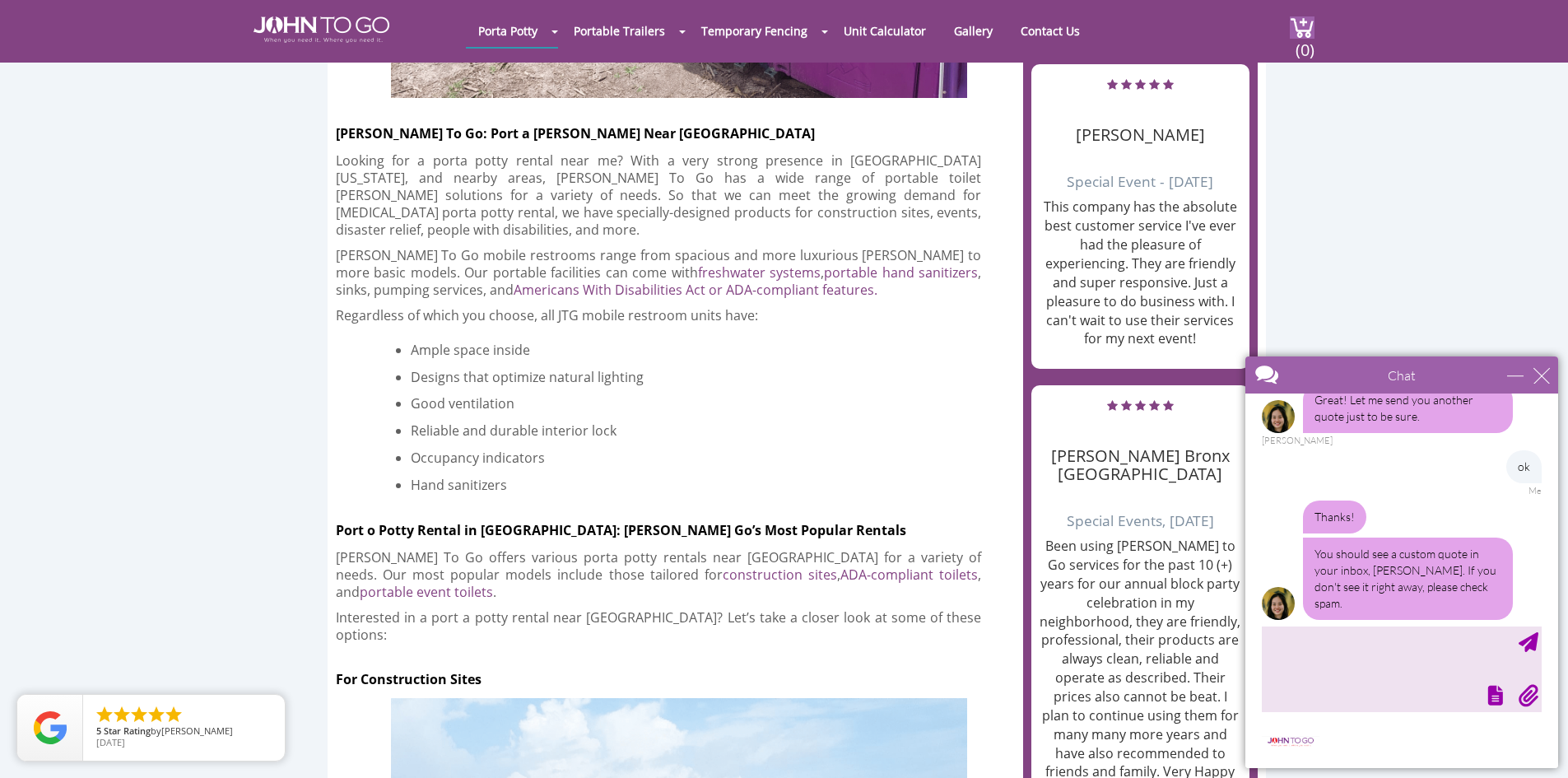
click at [1350, 682] on div at bounding box center [1399, 694] width 283 height 23
click at [1414, 638] on textarea "type your message" at bounding box center [1401, 668] width 279 height 87
type textarea "thank you"
click at [1519, 640] on div "Send Message" at bounding box center [1529, 642] width 20 height 20
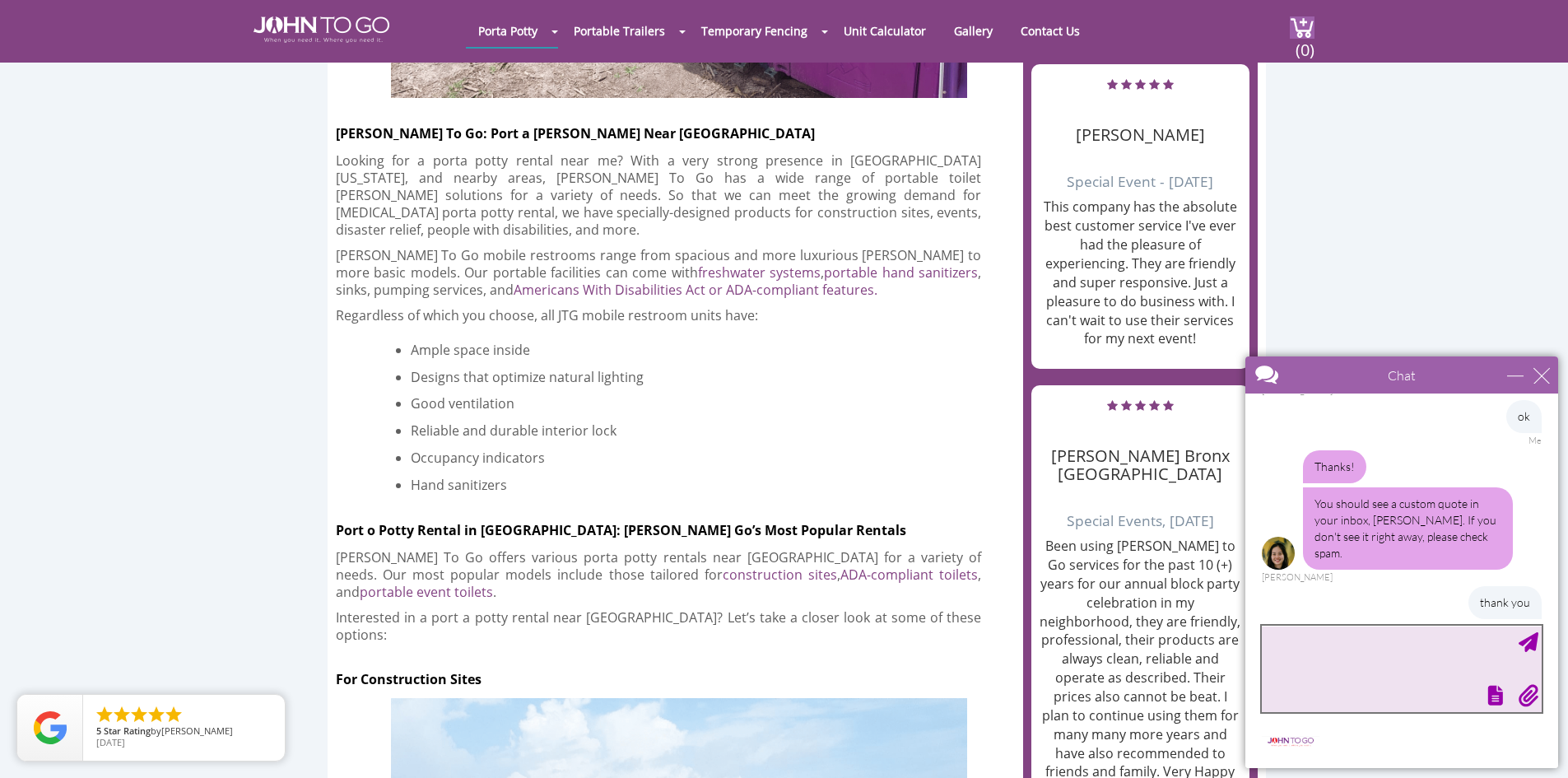
click at [1362, 663] on textarea "type your message" at bounding box center [1401, 668] width 279 height 87
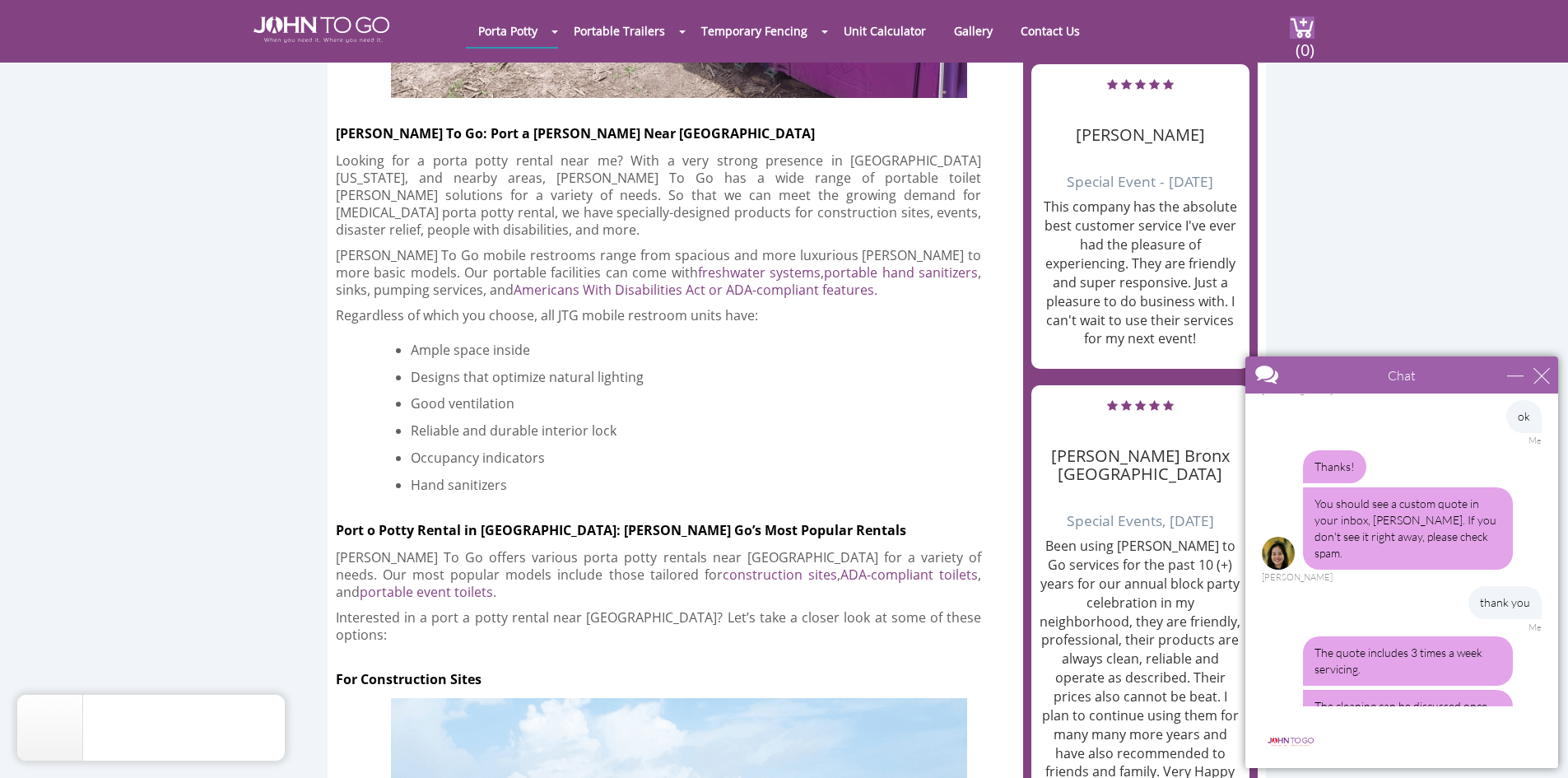
scroll to position [1005, 0]
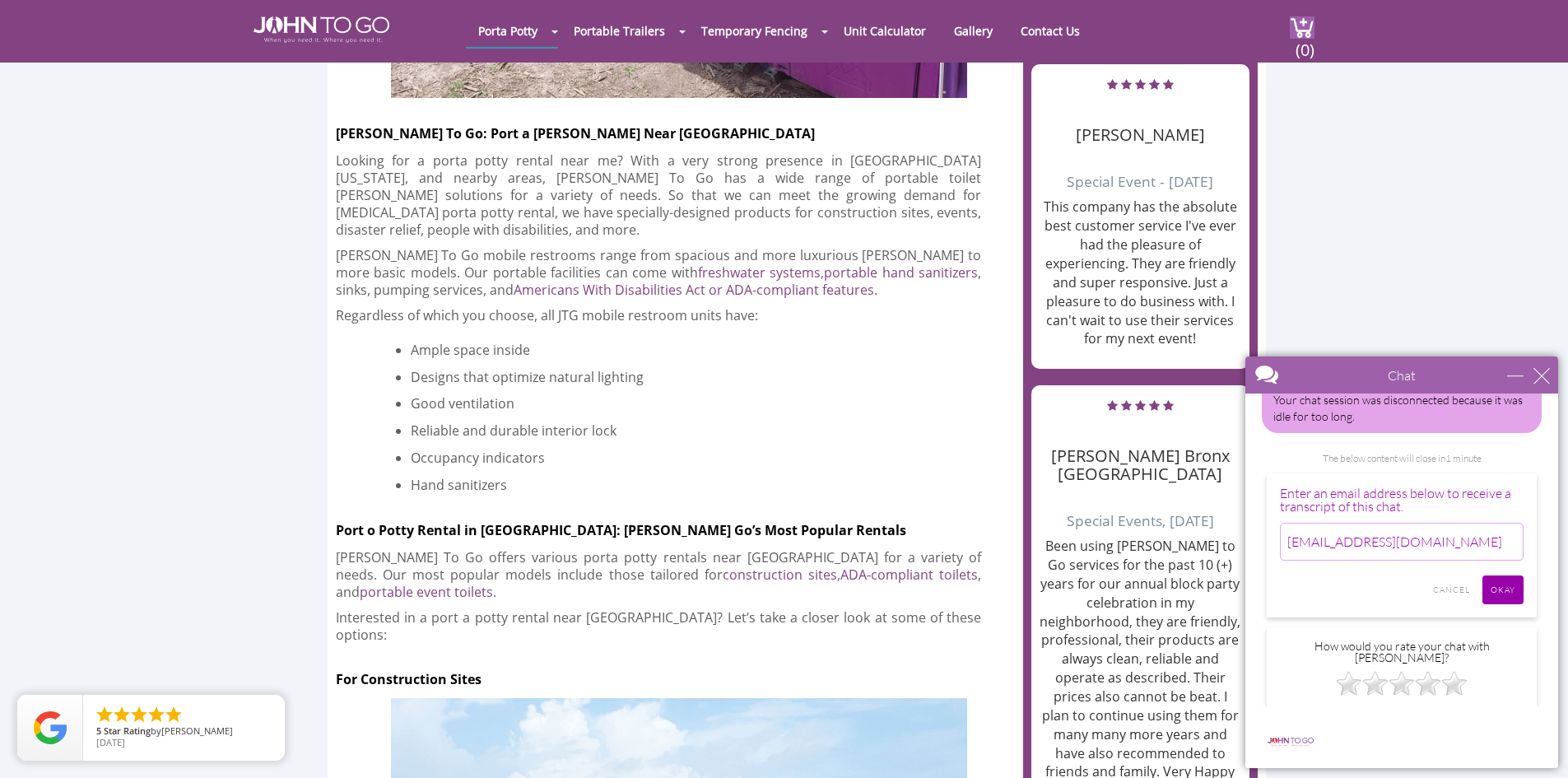
click at [1551, 378] on div "Chat" at bounding box center [1402, 374] width 313 height 37
click at [1539, 372] on div "close" at bounding box center [1541, 375] width 16 height 16
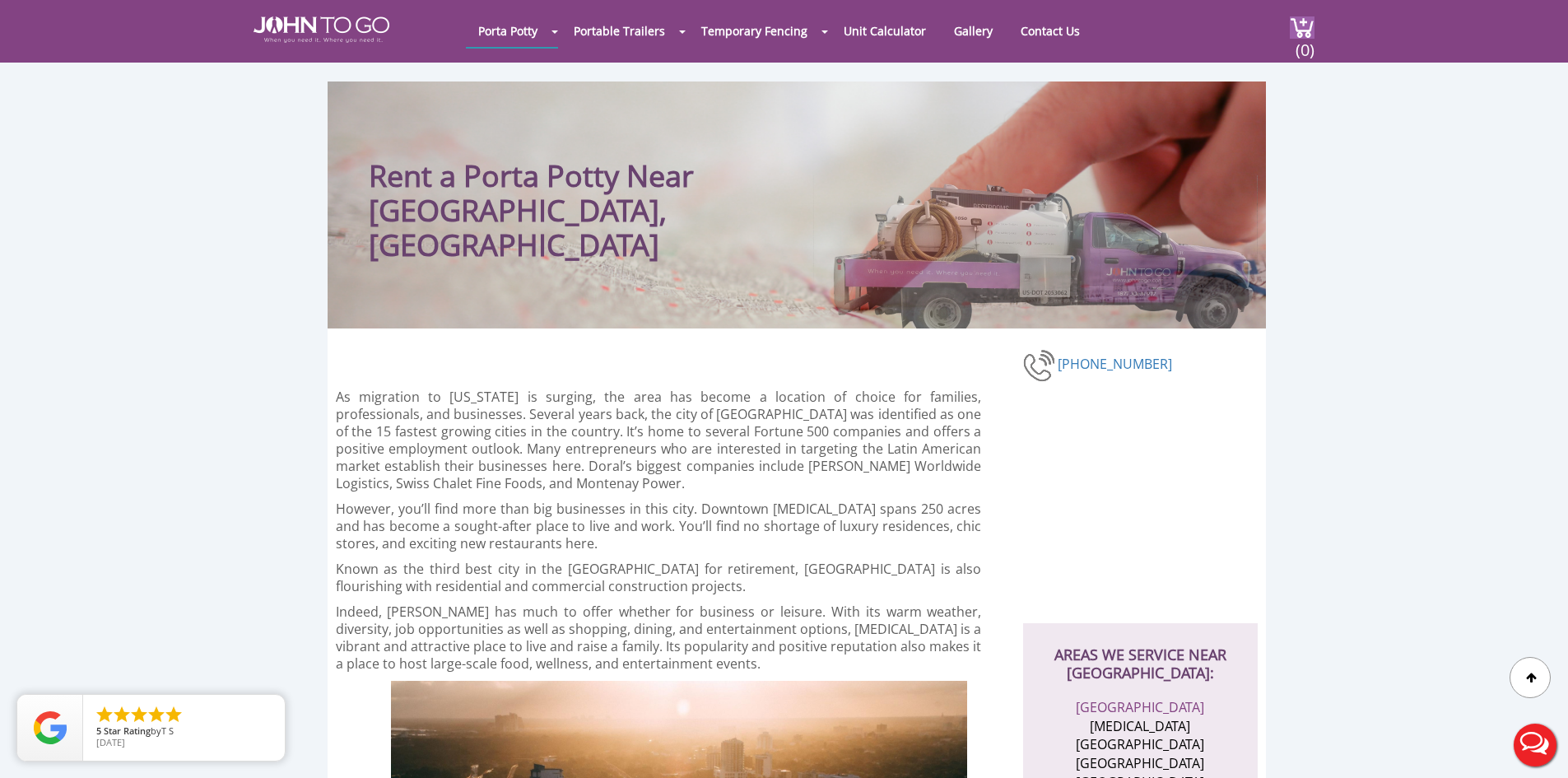
scroll to position [0, 0]
